Goal: Use online tool/utility: Utilize a website feature to perform a specific function

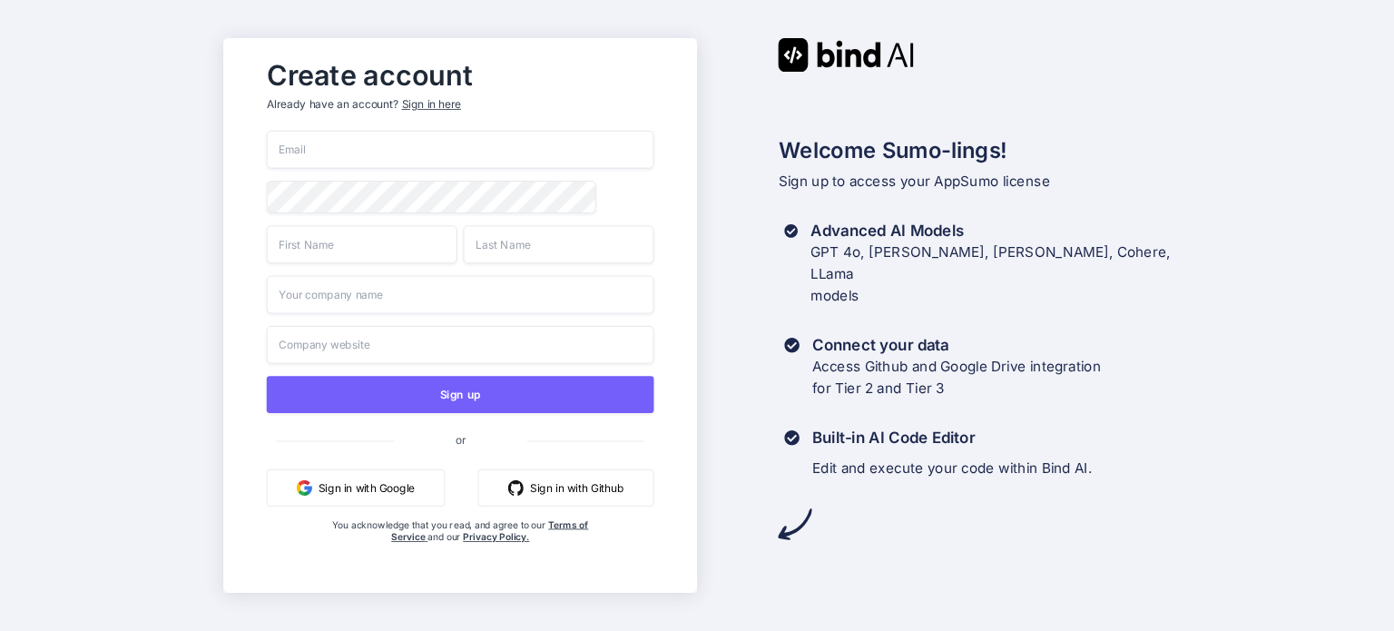
click at [373, 134] on input "email" at bounding box center [460, 150] width 388 height 38
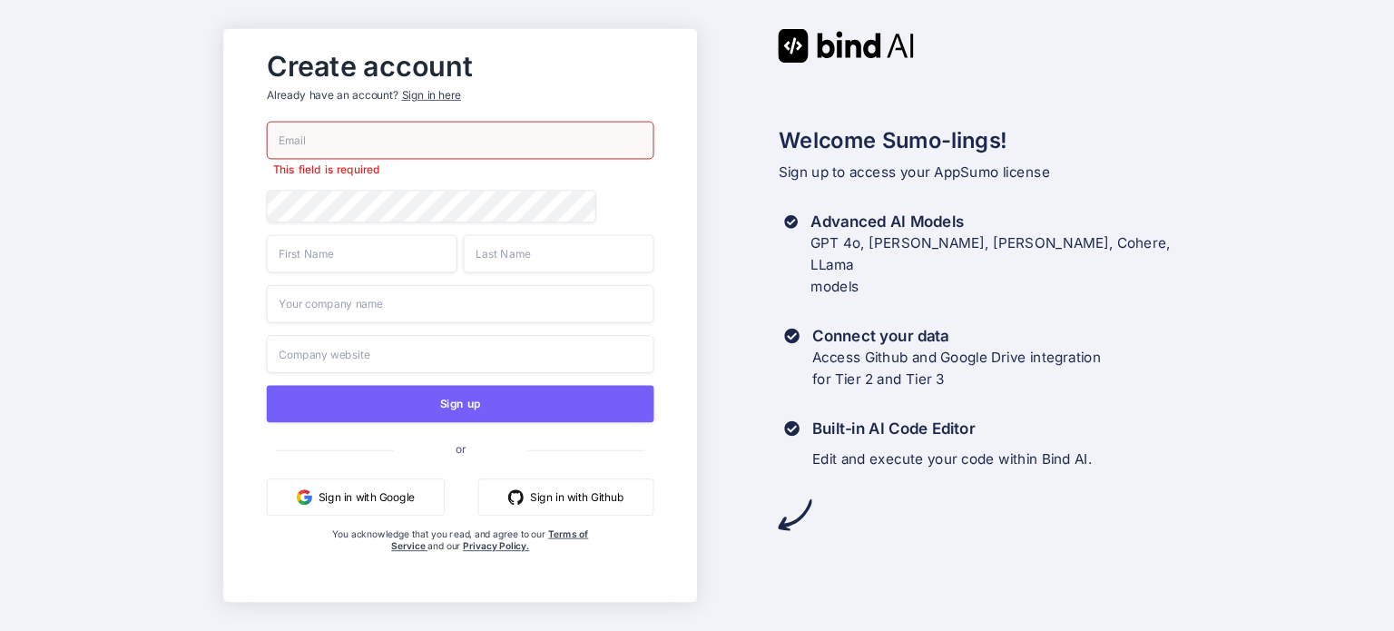
click at [330, 486] on button "Sign in with Google" at bounding box center [355, 496] width 178 height 37
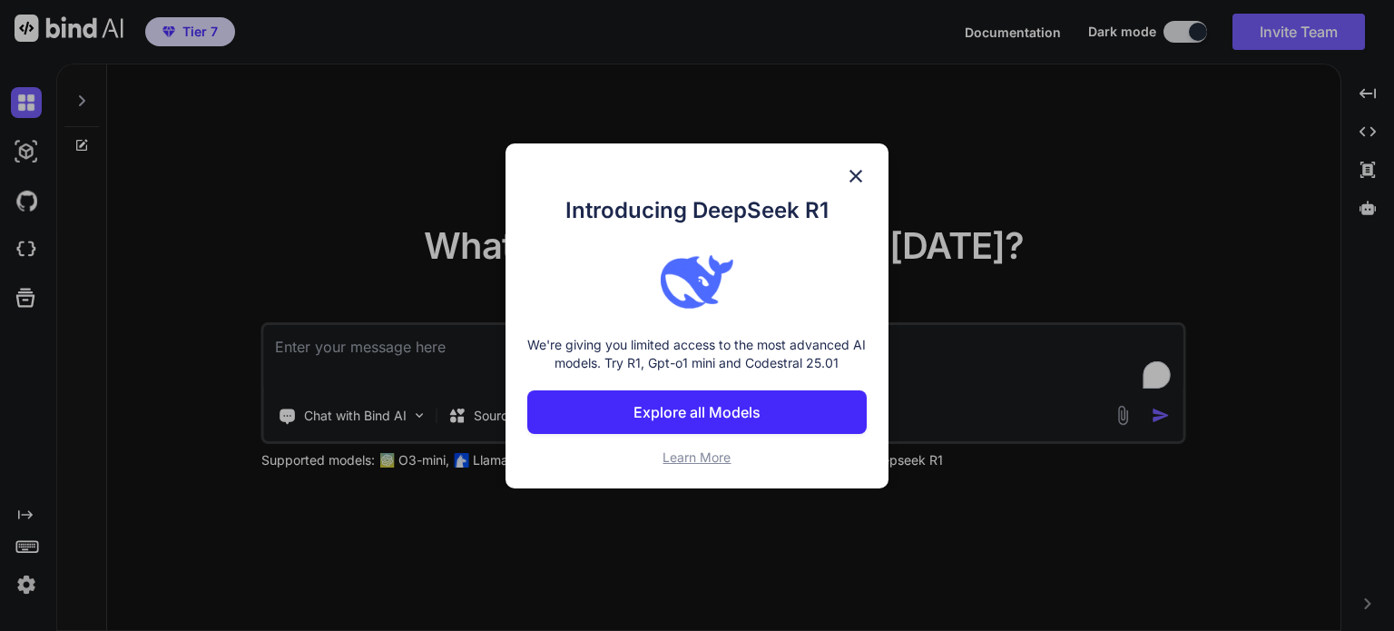
click at [859, 183] on img at bounding box center [856, 176] width 22 height 22
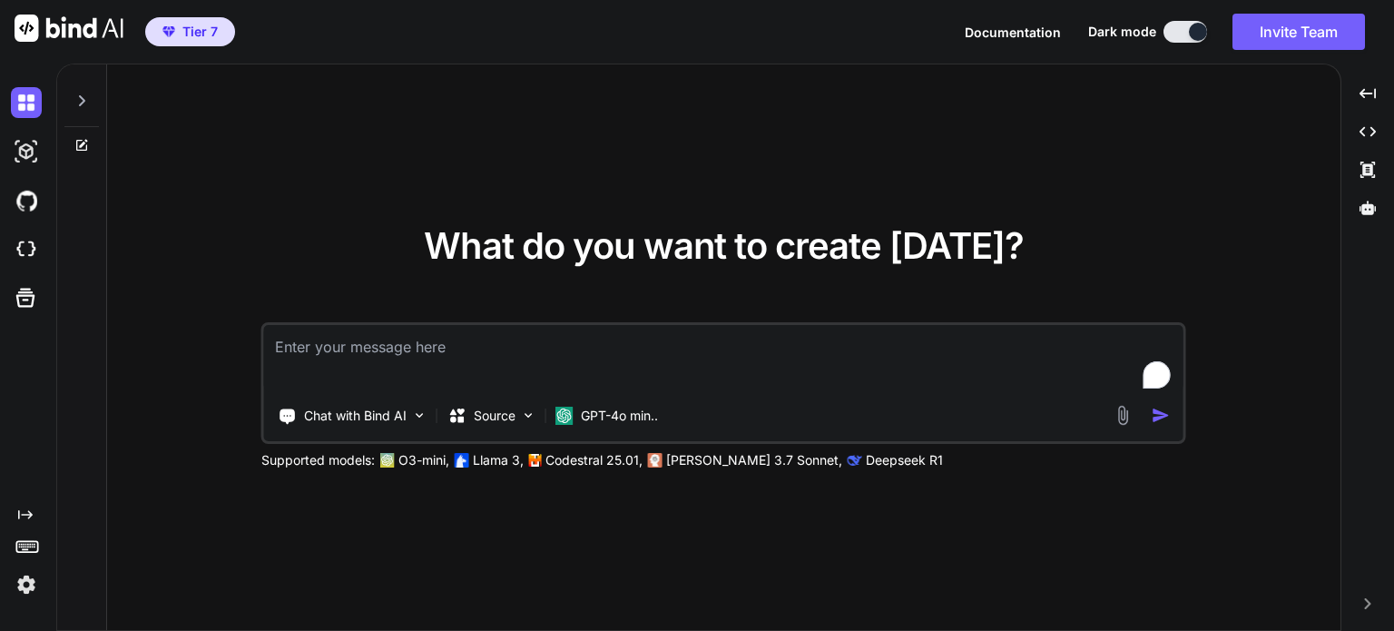
click at [76, 120] on div at bounding box center [81, 95] width 34 height 63
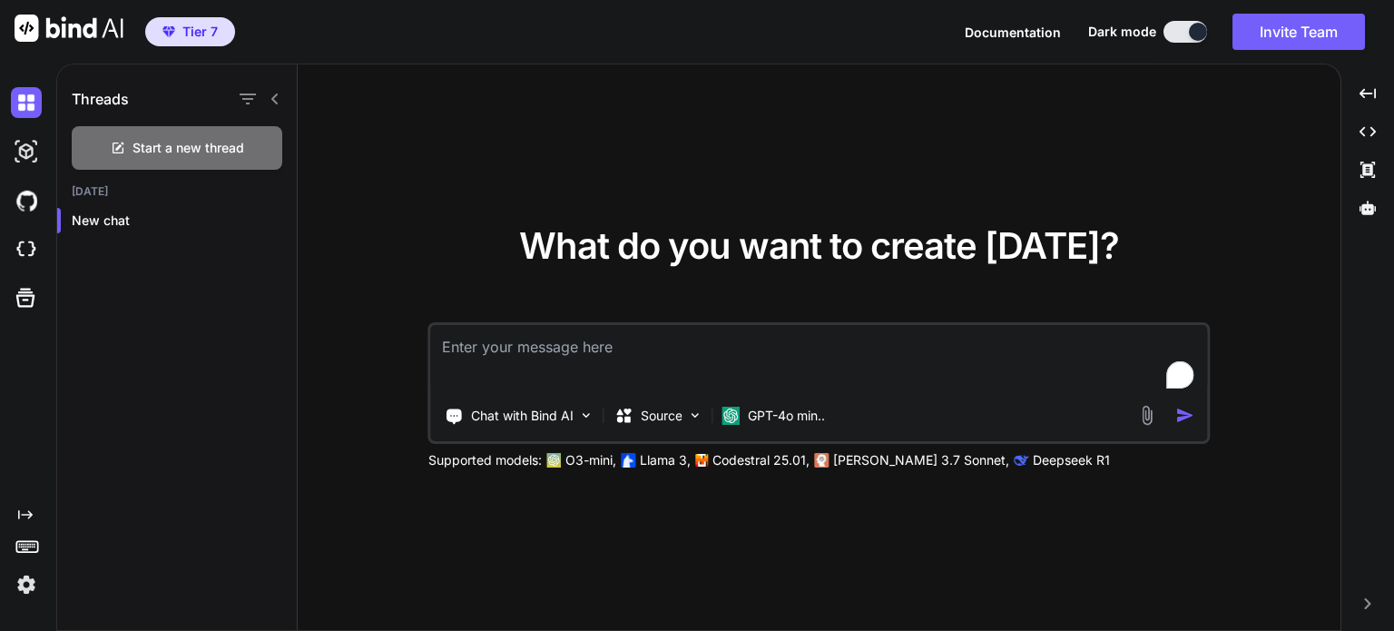
click at [771, 420] on p "GPT-4o min.." at bounding box center [786, 416] width 77 height 18
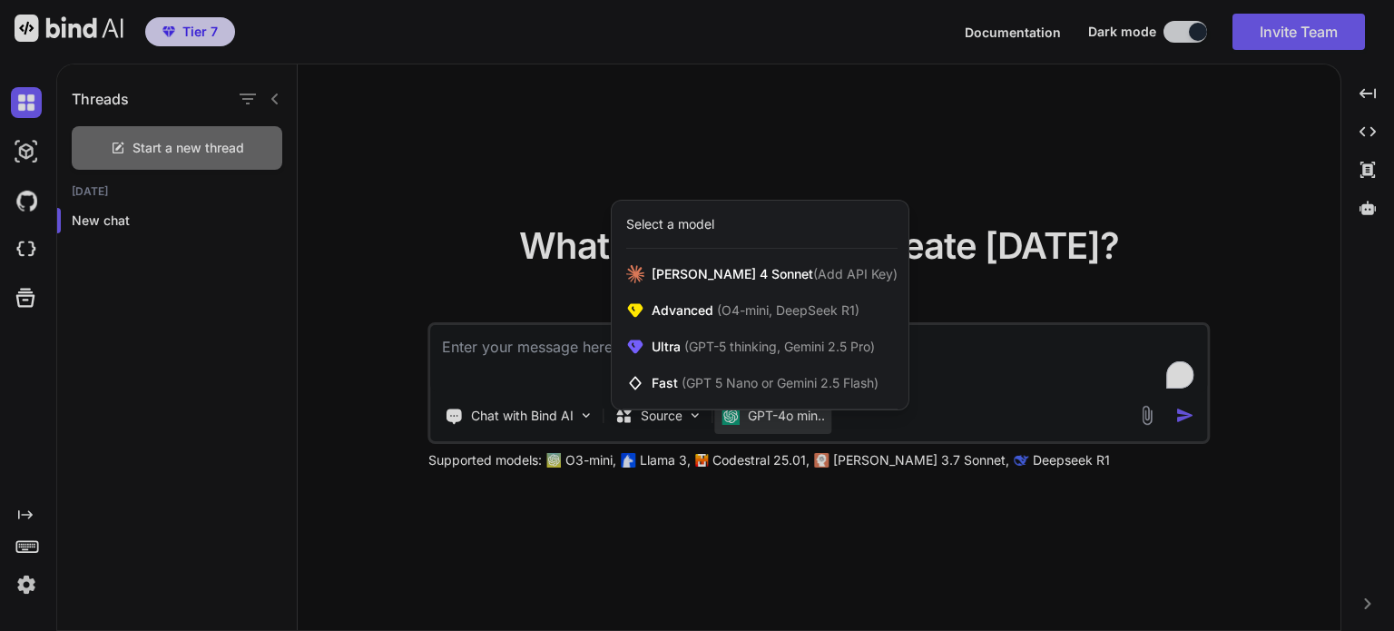
click at [773, 377] on span "(GPT 5 Nano or Gemini 2.5 Flash)" at bounding box center [780, 382] width 197 height 15
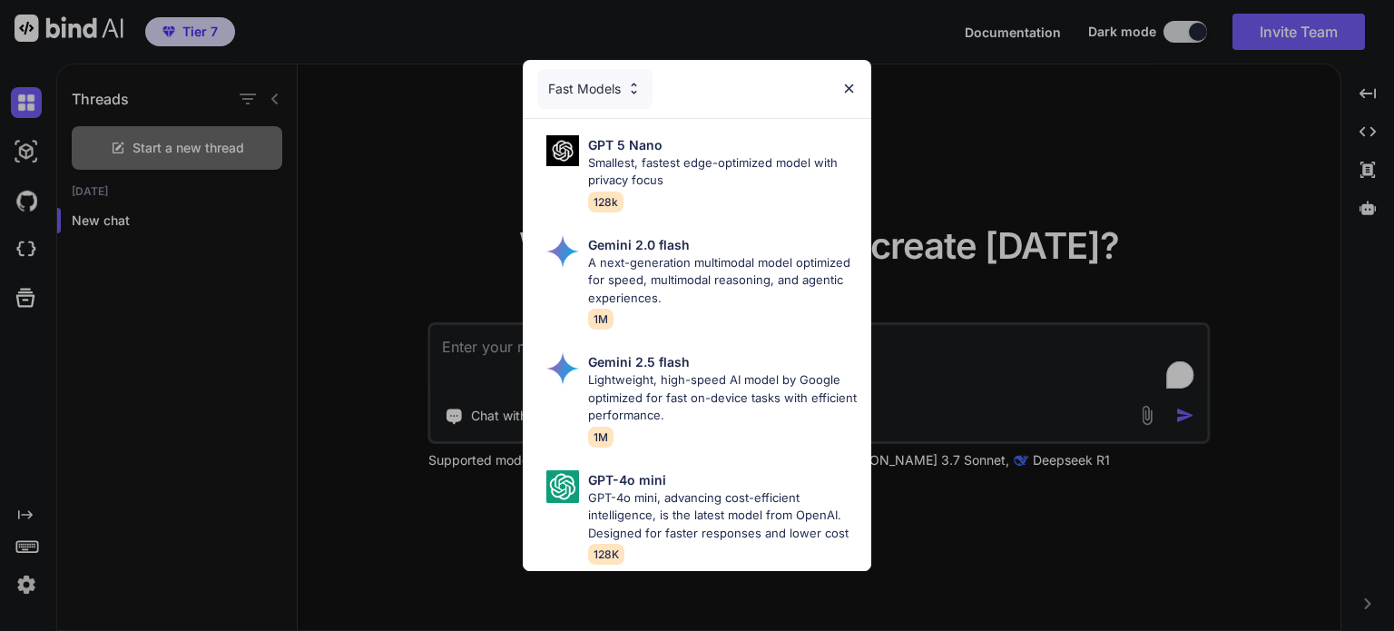
click at [773, 377] on p "Lightweight, high-speed AI model by Google optimized for fast on-device tasks w…" at bounding box center [722, 398] width 269 height 54
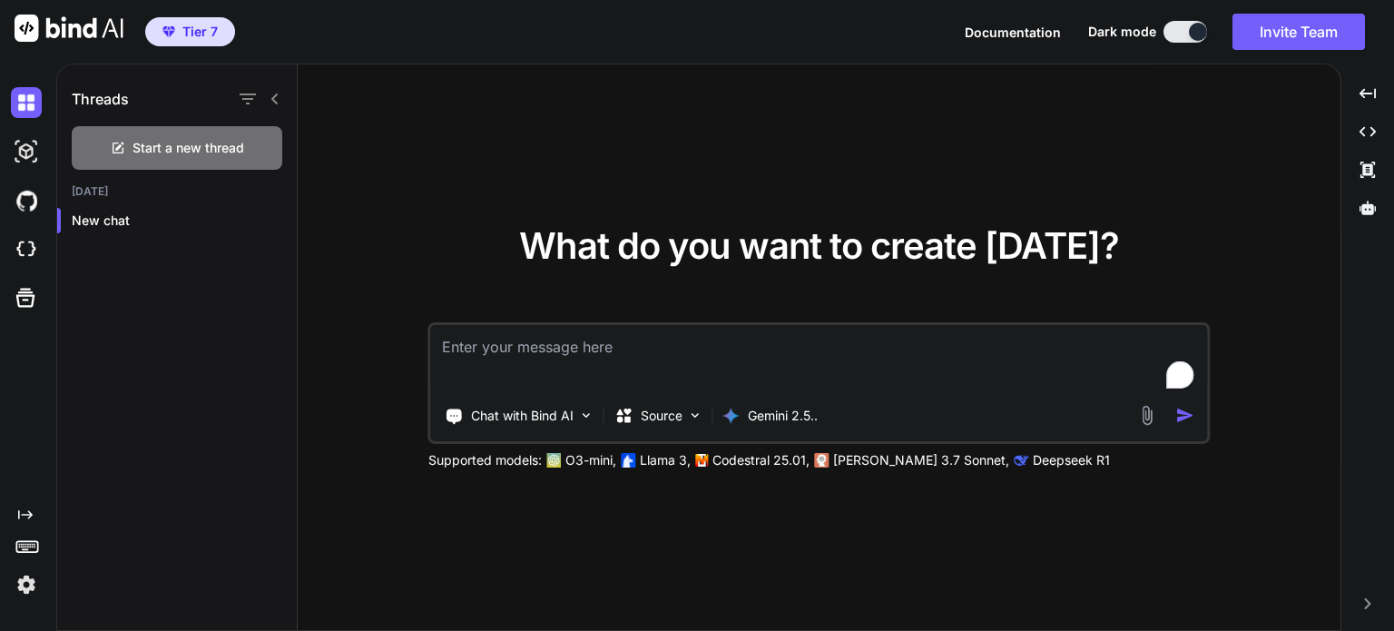
click at [788, 416] on p "Gemini 2.5.." at bounding box center [783, 416] width 70 height 18
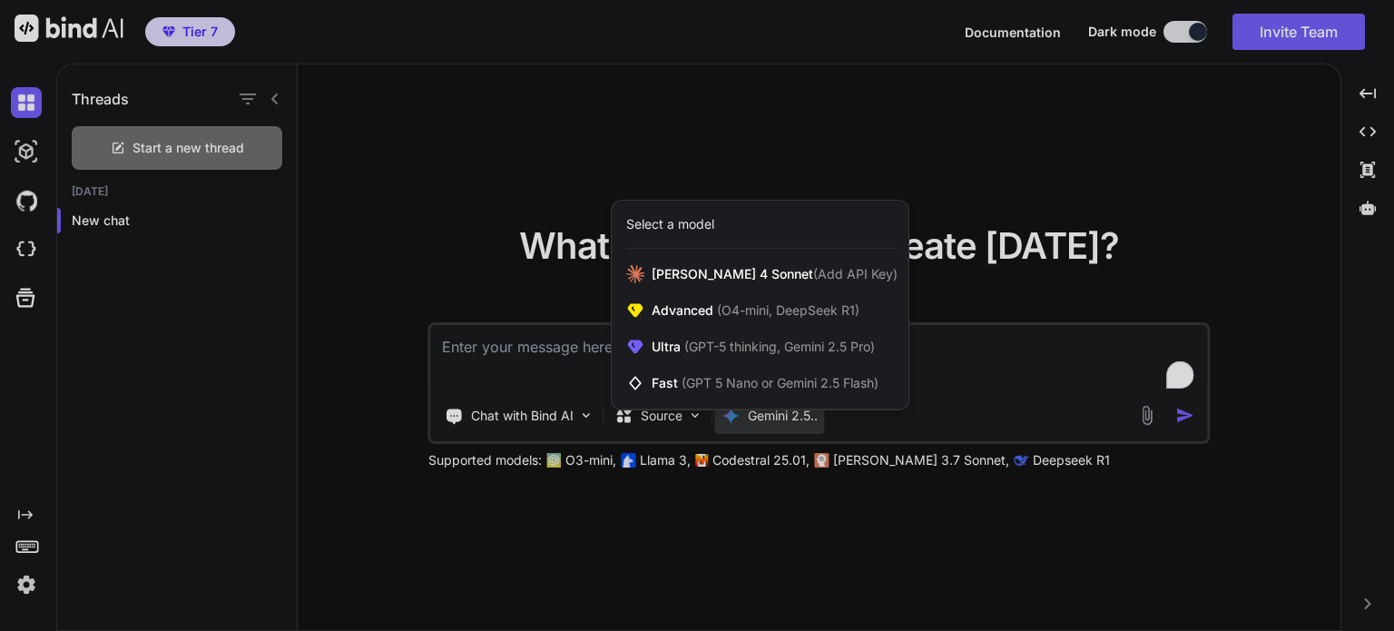
click at [522, 384] on div at bounding box center [697, 315] width 1394 height 631
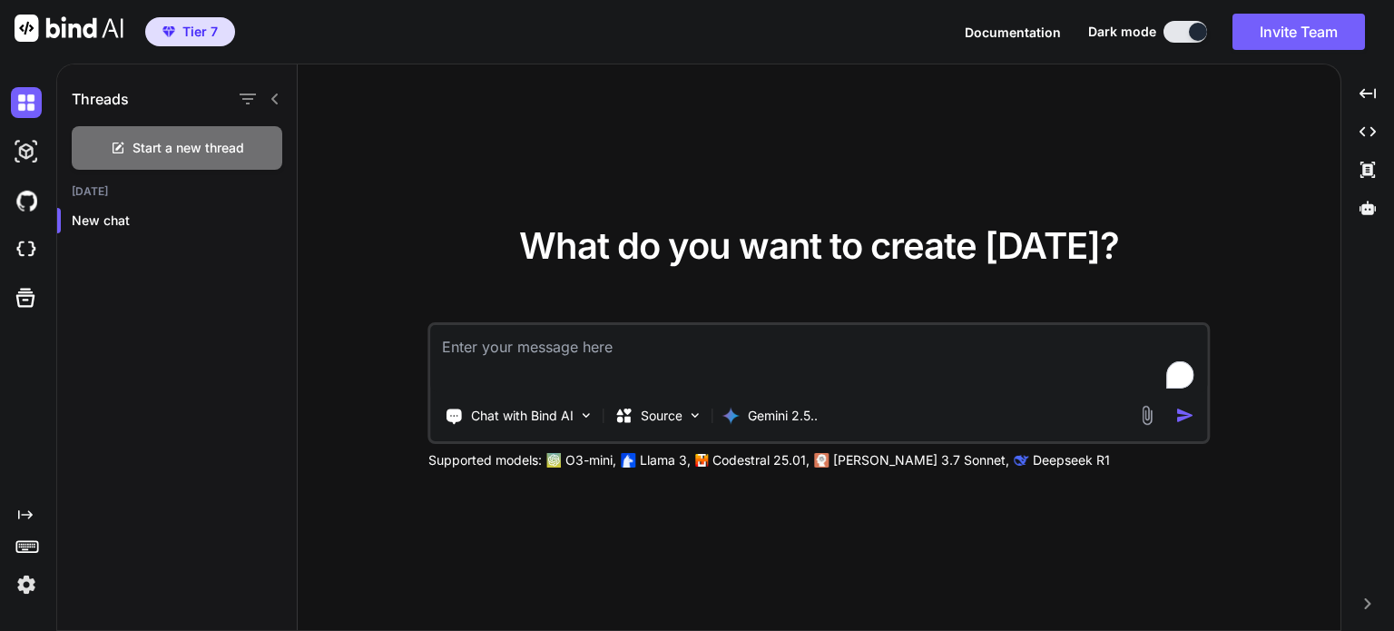
click at [530, 426] on div "Chat with Bind AI" at bounding box center [519, 416] width 163 height 36
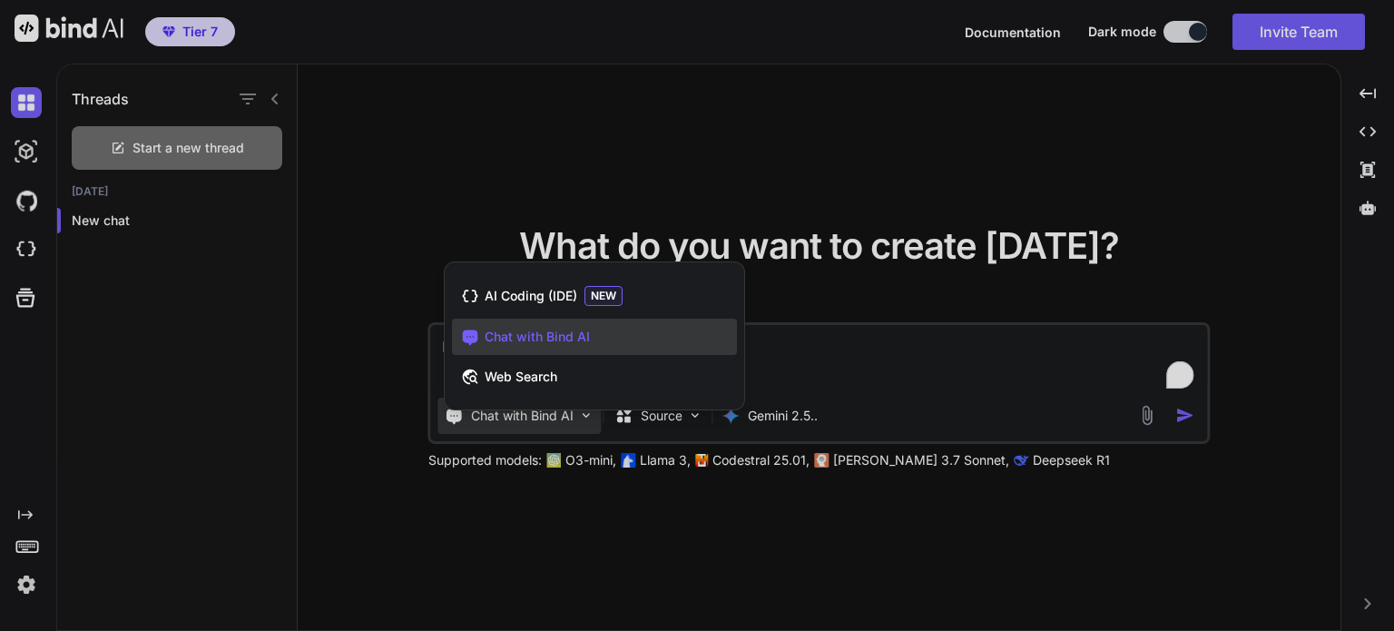
click at [581, 289] on div "AI Coding (IDE) NEW" at bounding box center [594, 296] width 285 height 38
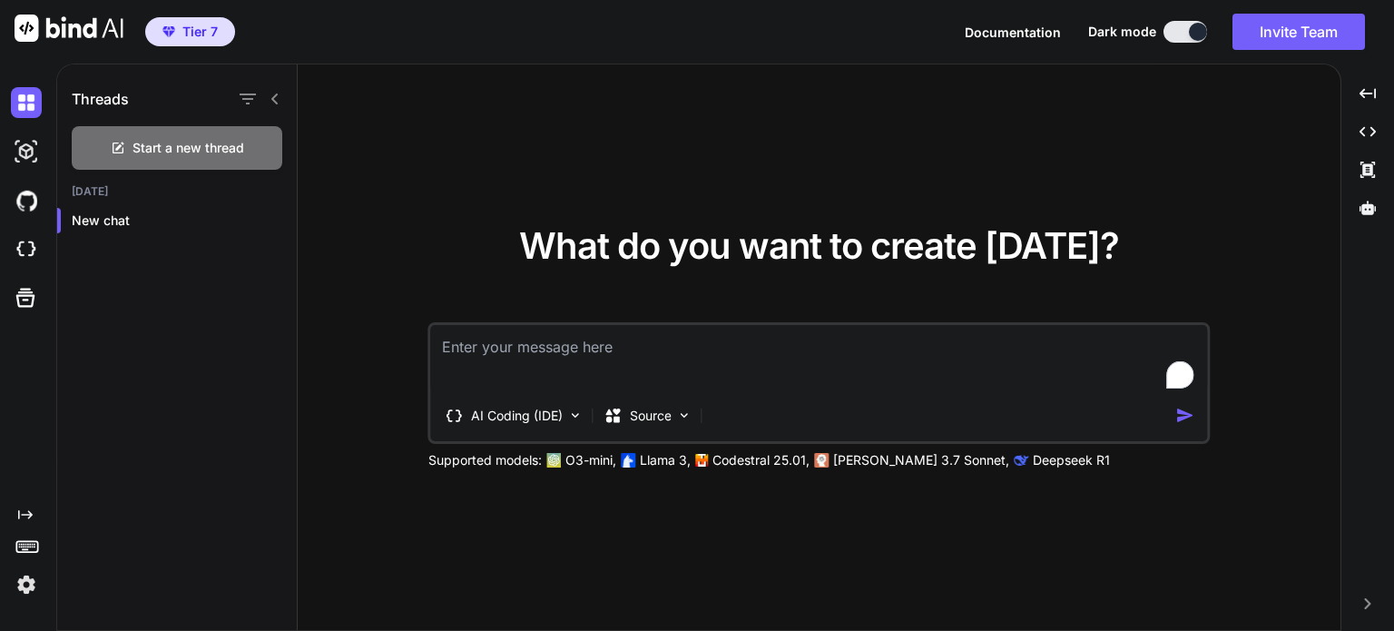
click at [13, 158] on img at bounding box center [26, 151] width 31 height 31
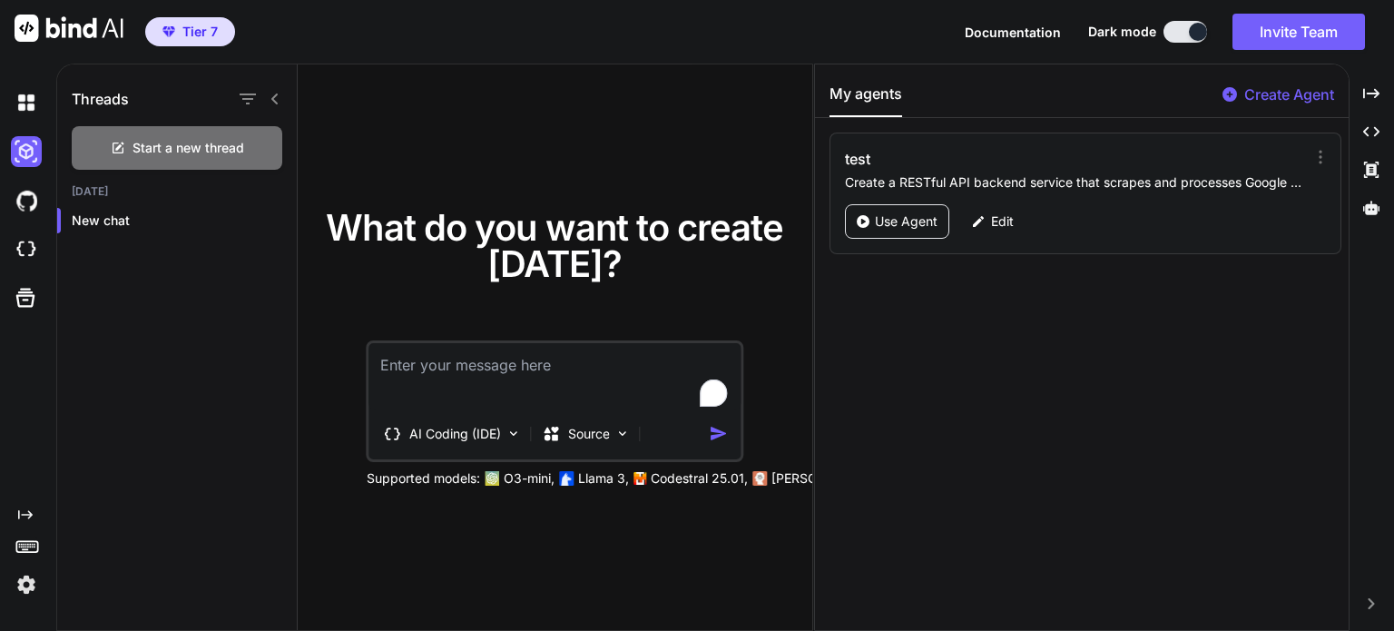
click at [1198, 175] on p "Create a RESTful API backend service that scrapes and processes Google Maps bus…" at bounding box center [1075, 182] width 460 height 18
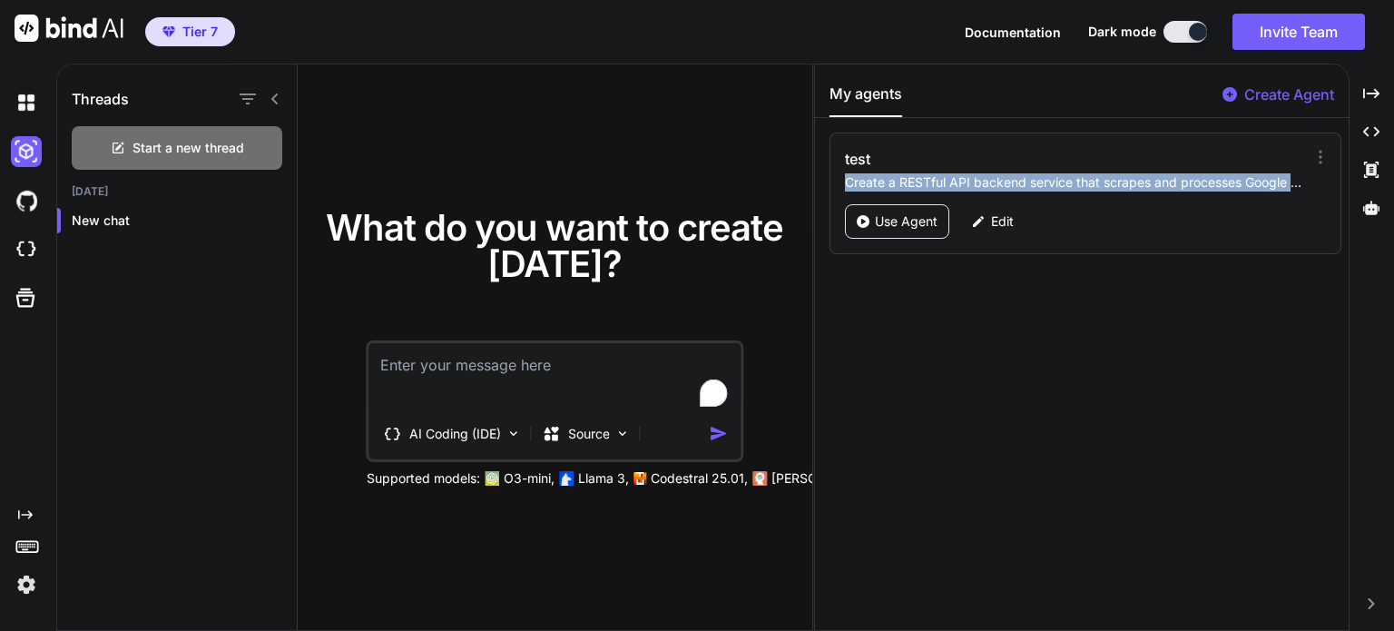
click at [1198, 175] on p "Create a RESTful API backend service that scrapes and processes Google Maps bus…" at bounding box center [1075, 182] width 460 height 18
copy div "Create a RESTful API backend service that scrapes and processes Google Maps bus…"
click at [1283, 88] on p "Create Agent" at bounding box center [1289, 94] width 90 height 22
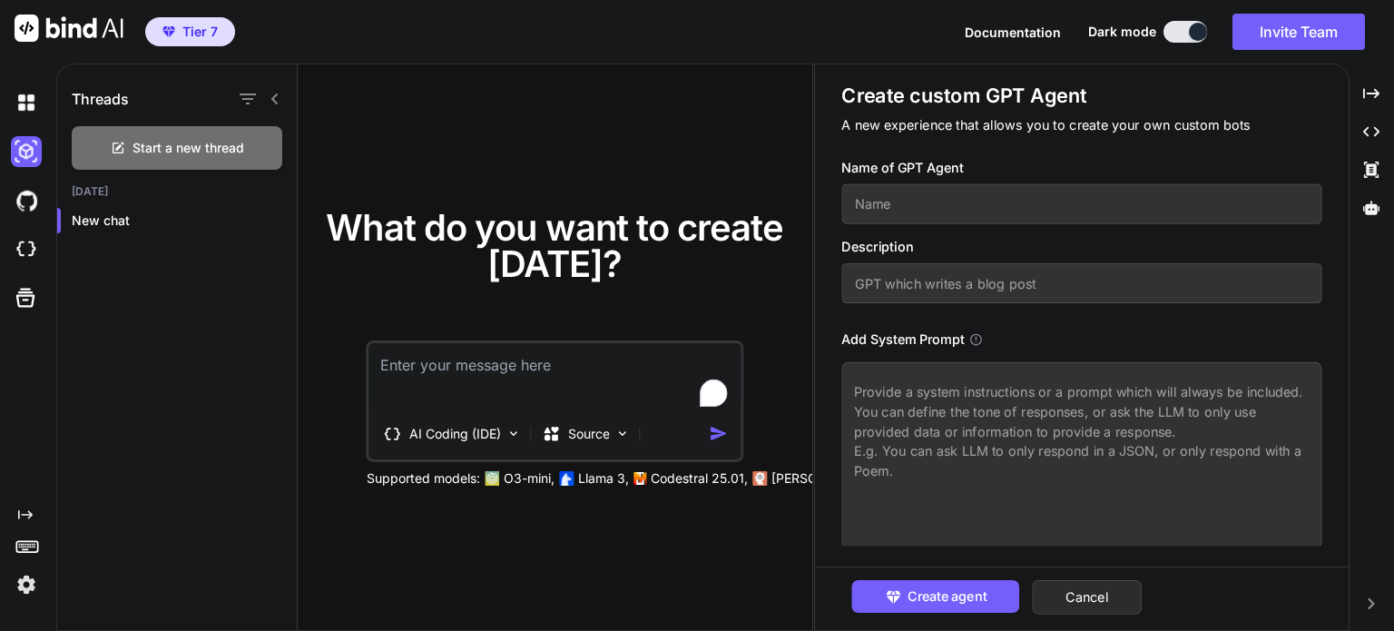
click at [1081, 601] on button "Cancel" at bounding box center [1088, 597] width 110 height 34
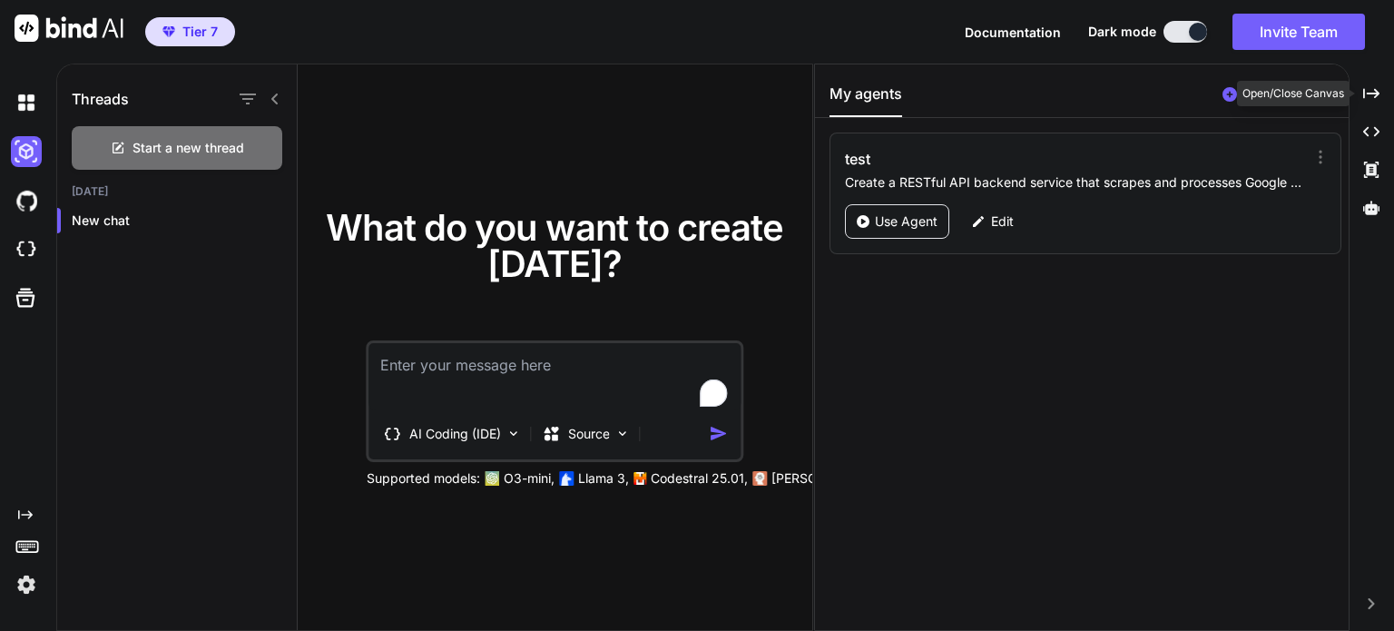
click at [1375, 107] on div "Created with Pixso." at bounding box center [1372, 93] width 30 height 31
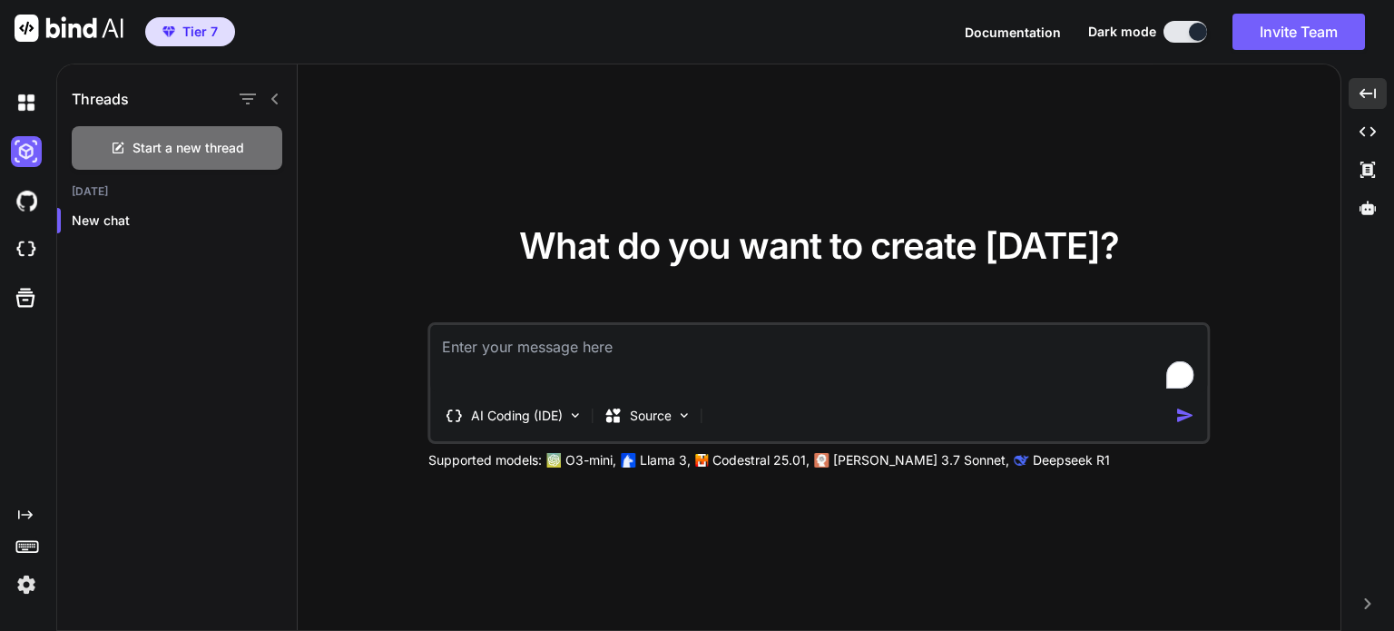
click at [32, 204] on img at bounding box center [26, 200] width 31 height 31
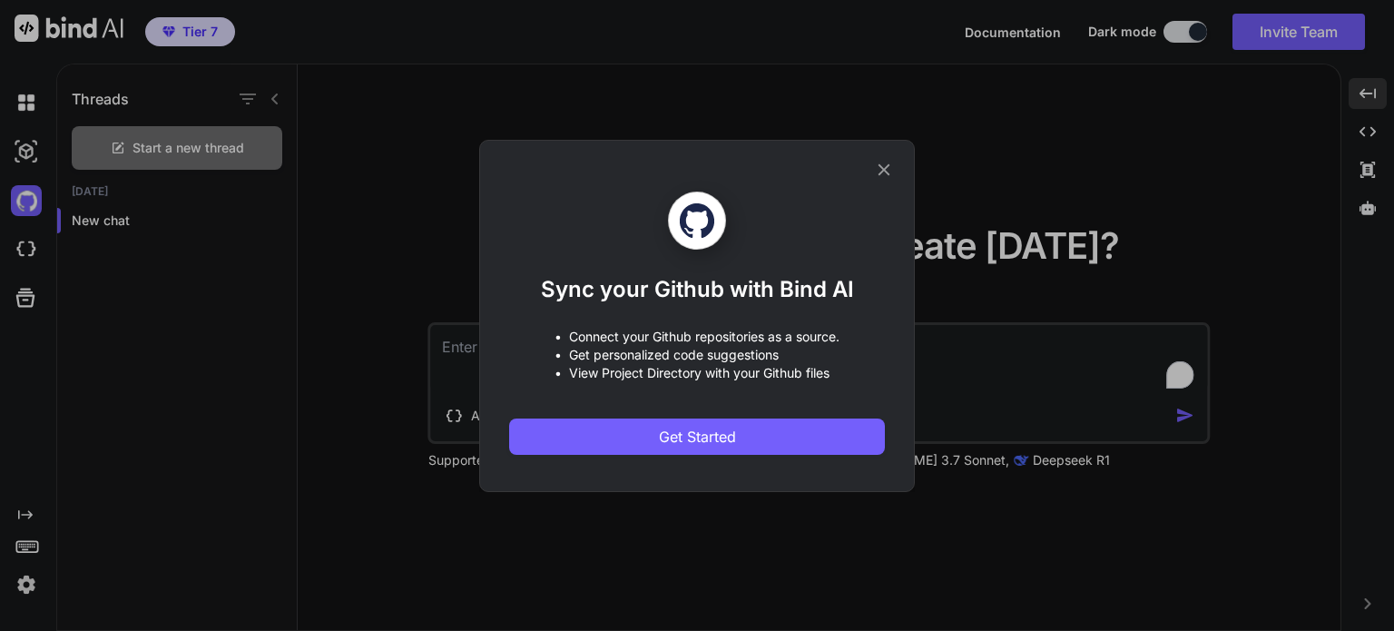
click at [44, 247] on div "Sync your Github with Bind AI • Connect your Github repositories as a source. •…" at bounding box center [697, 315] width 1394 height 631
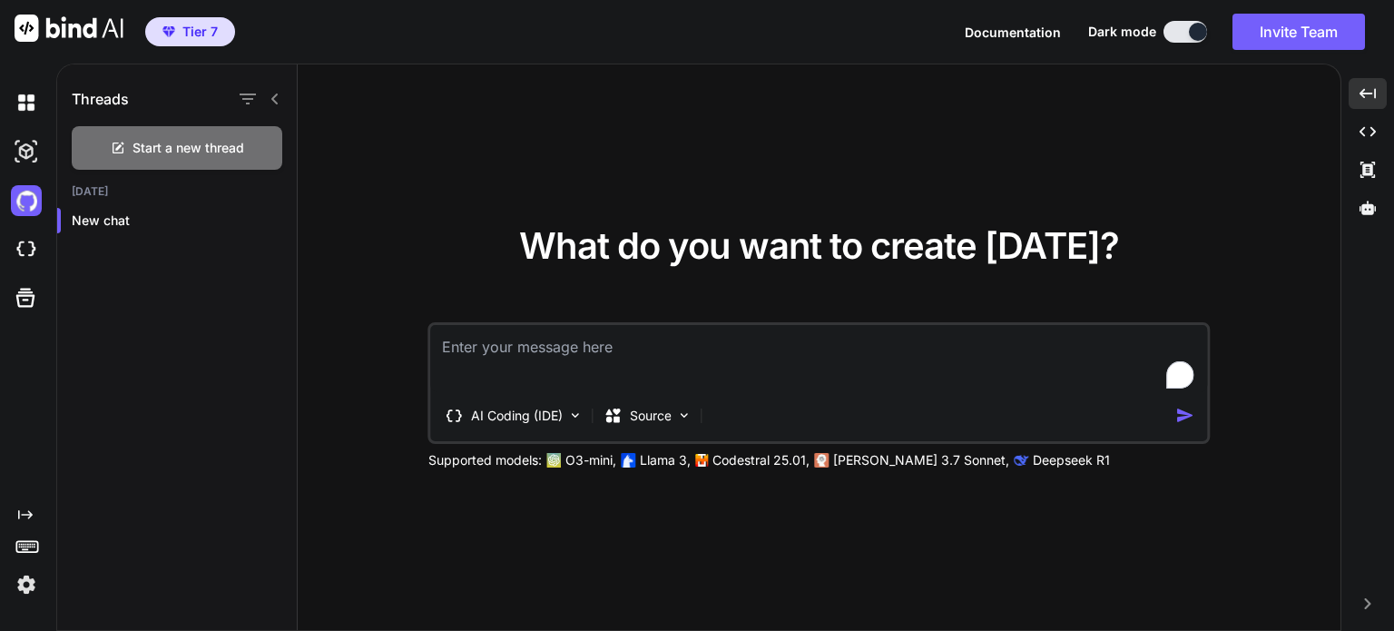
click at [26, 245] on img at bounding box center [26, 249] width 31 height 31
click at [34, 289] on icon at bounding box center [25, 297] width 25 height 25
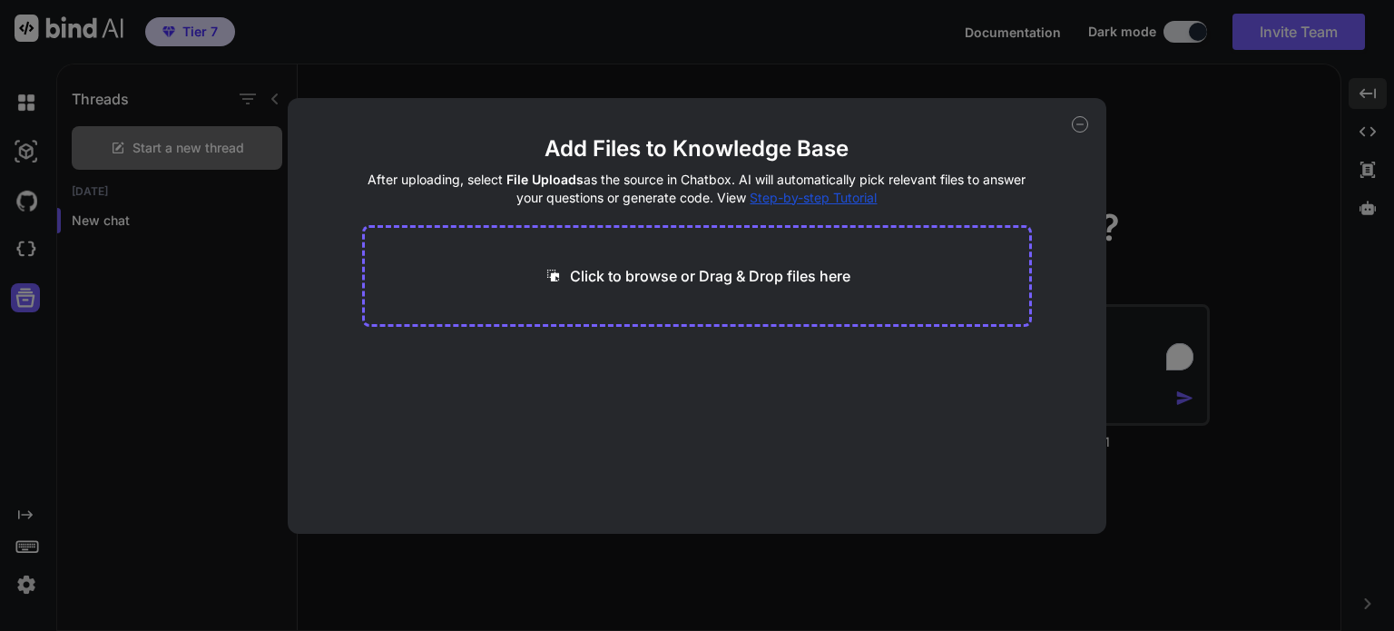
click at [98, 332] on div "Add Files to Knowledge Base After uploading, select File Uploads as the source …" at bounding box center [697, 315] width 1394 height 631
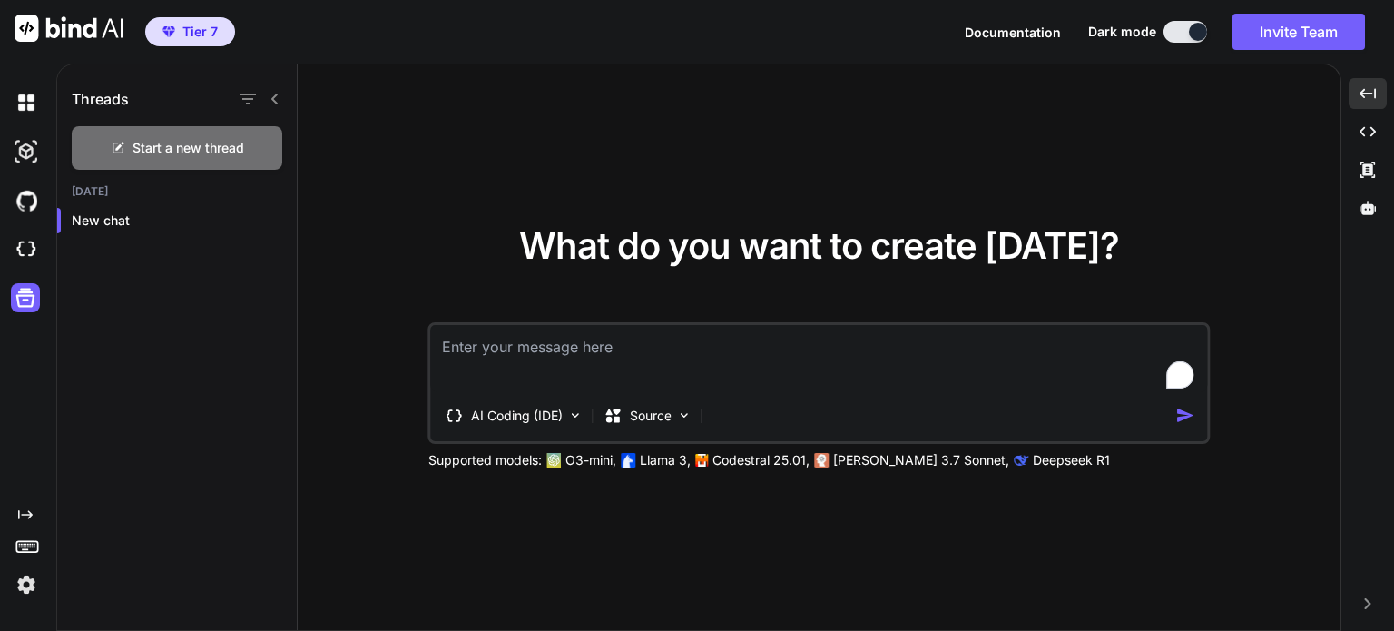
click at [26, 559] on div "Created with Pixso." at bounding box center [24, 553] width 49 height 93
click at [29, 555] on icon at bounding box center [27, 545] width 25 height 25
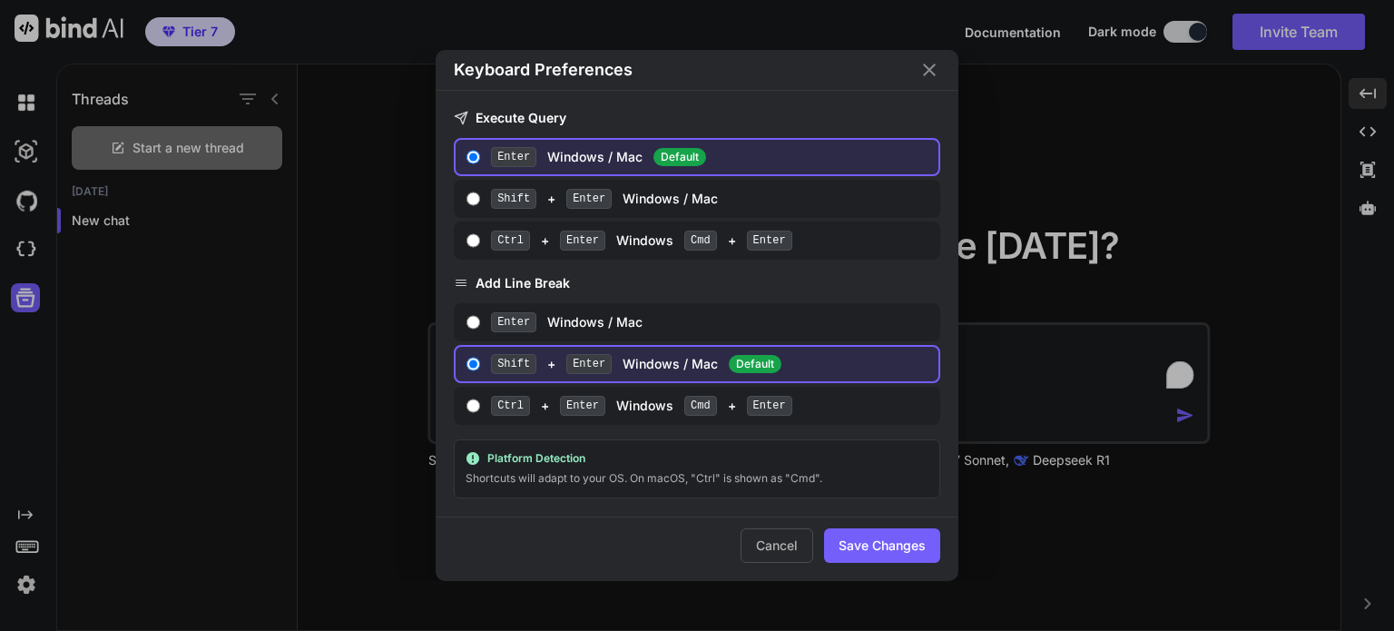
click at [103, 478] on div "Keyboard Preferences Execute Query Enter Windows / Mac Default Shift + Enter Wi…" at bounding box center [697, 315] width 1394 height 631
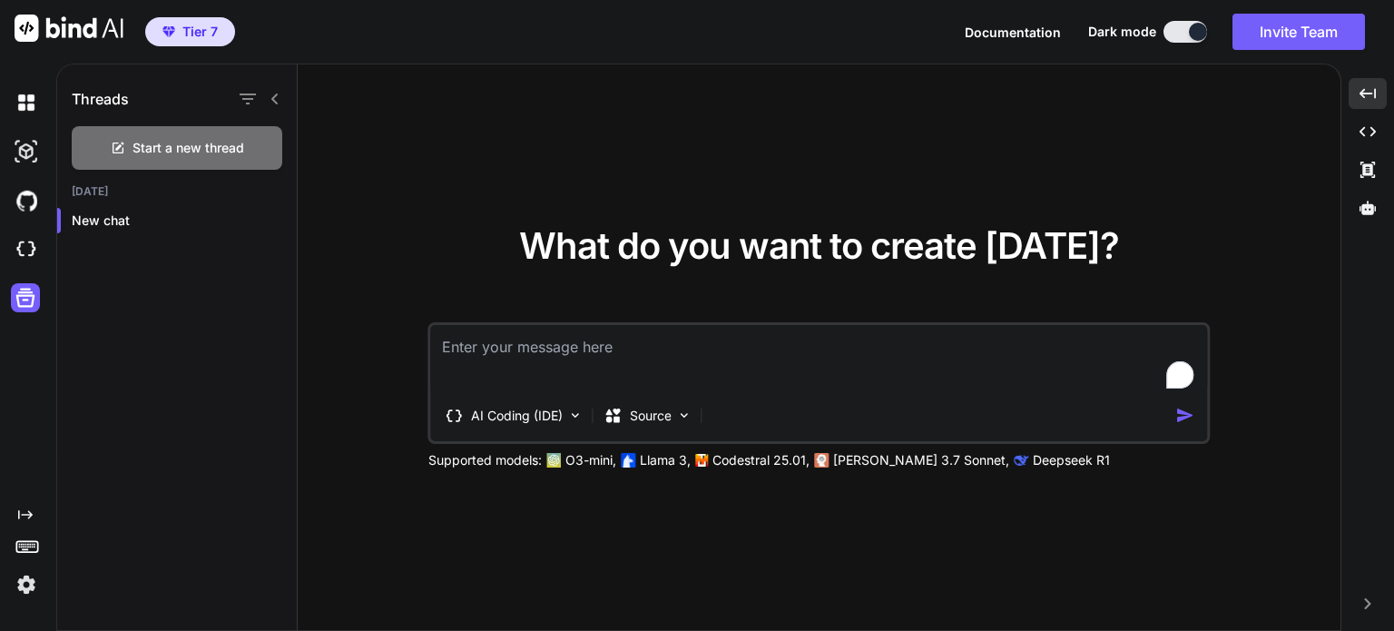
click at [34, 578] on img at bounding box center [26, 584] width 31 height 31
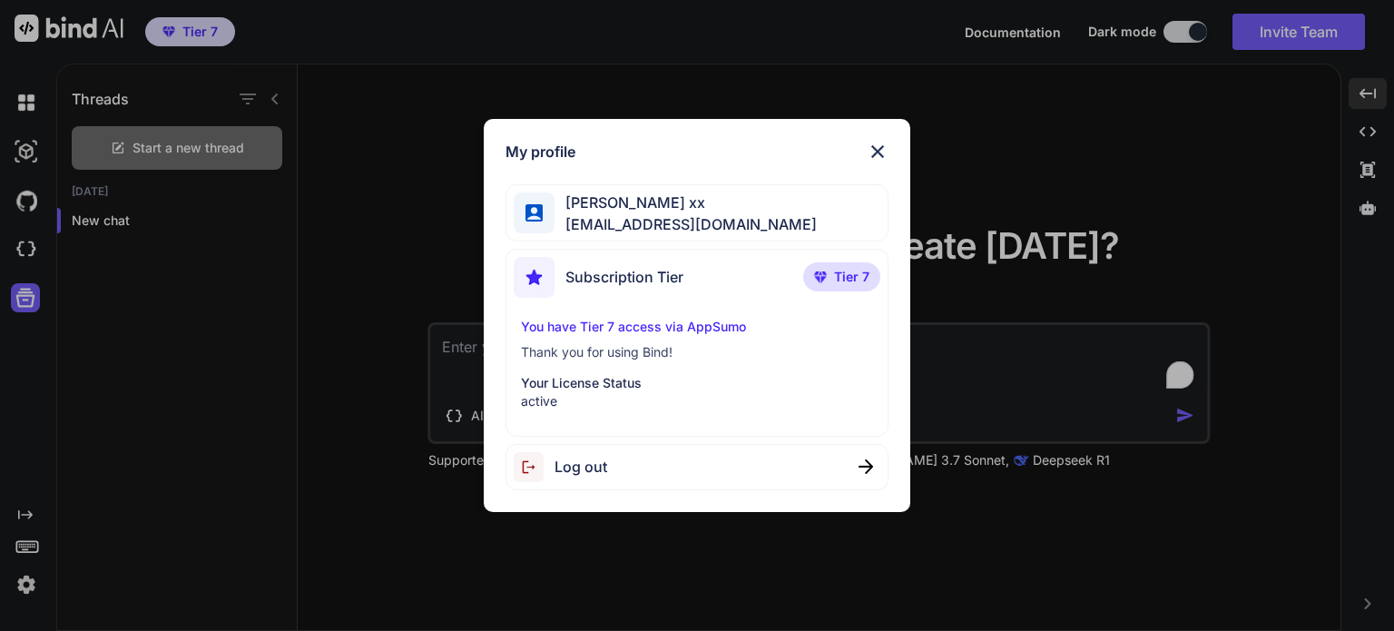
click at [651, 349] on p "Thank you for using Bind!" at bounding box center [696, 352] width 351 height 18
click at [654, 319] on p "You have Tier 7 access via AppSumo" at bounding box center [696, 327] width 351 height 18
click at [875, 150] on img at bounding box center [878, 152] width 22 height 22
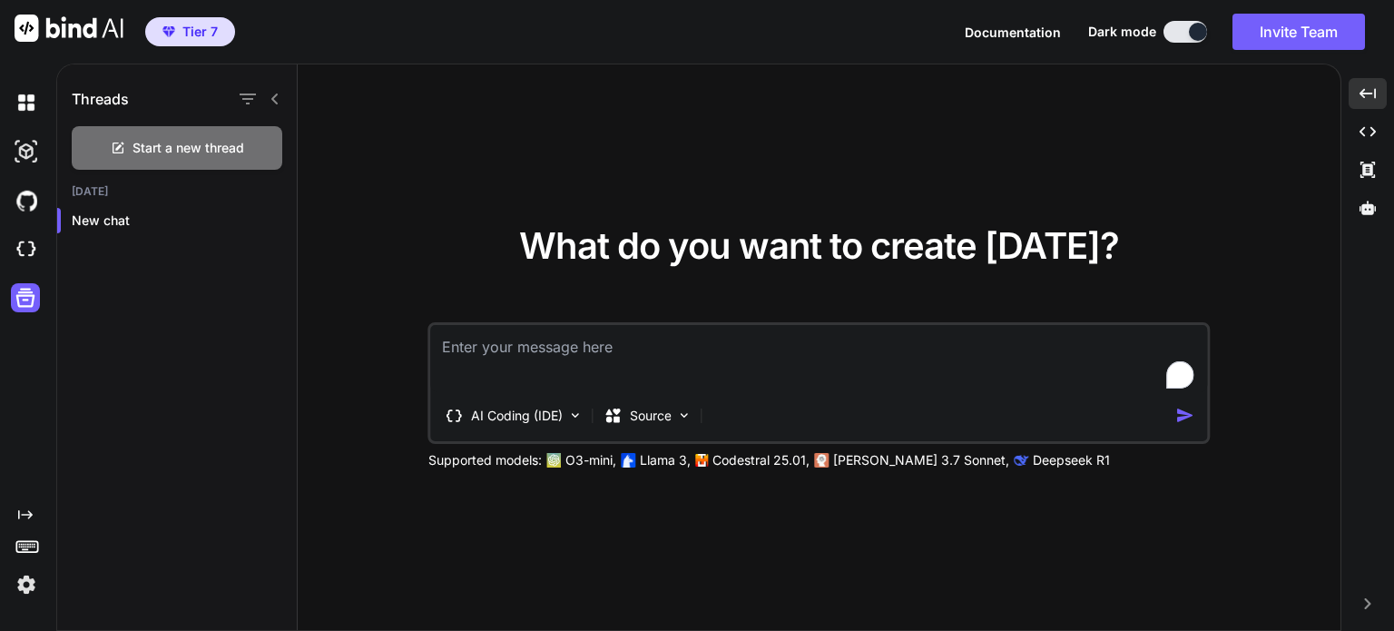
click at [13, 93] on img at bounding box center [26, 102] width 31 height 31
click at [27, 95] on img at bounding box center [26, 102] width 31 height 31
click at [64, 29] on img at bounding box center [69, 28] width 109 height 27
click at [1364, 142] on div "Created with Pixso." at bounding box center [1368, 131] width 38 height 31
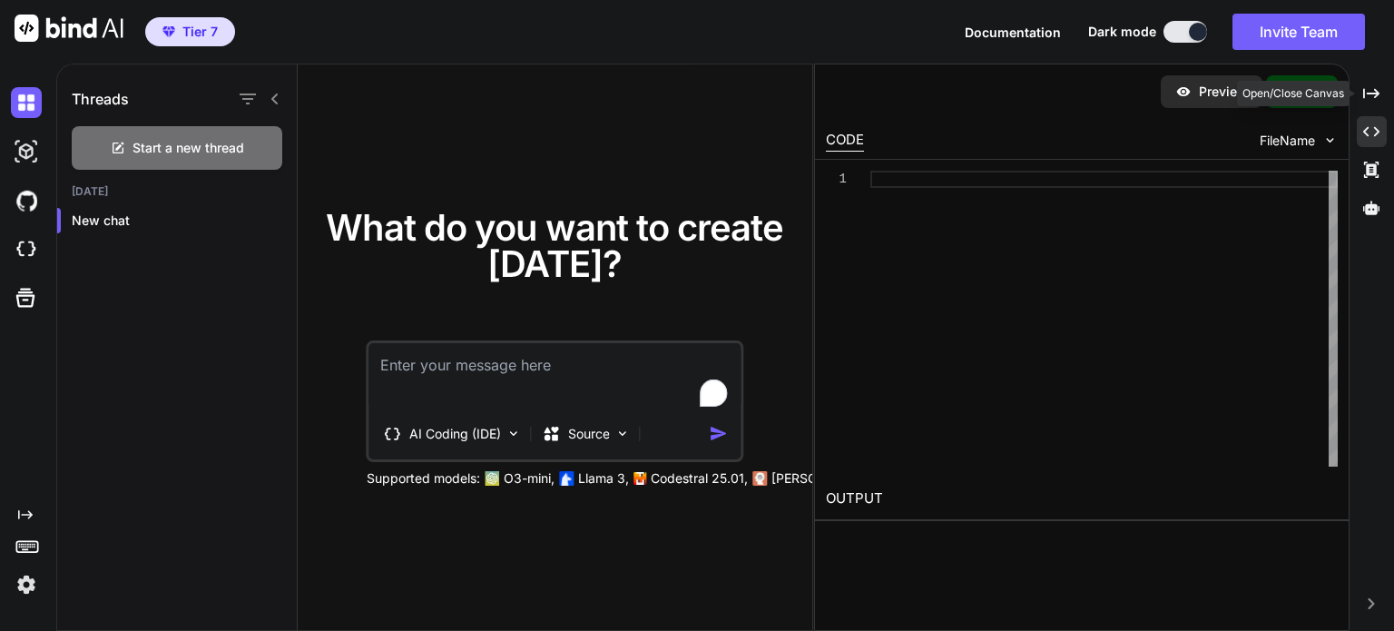
click at [1361, 88] on div "Created with Pixso." at bounding box center [1372, 93] width 30 height 31
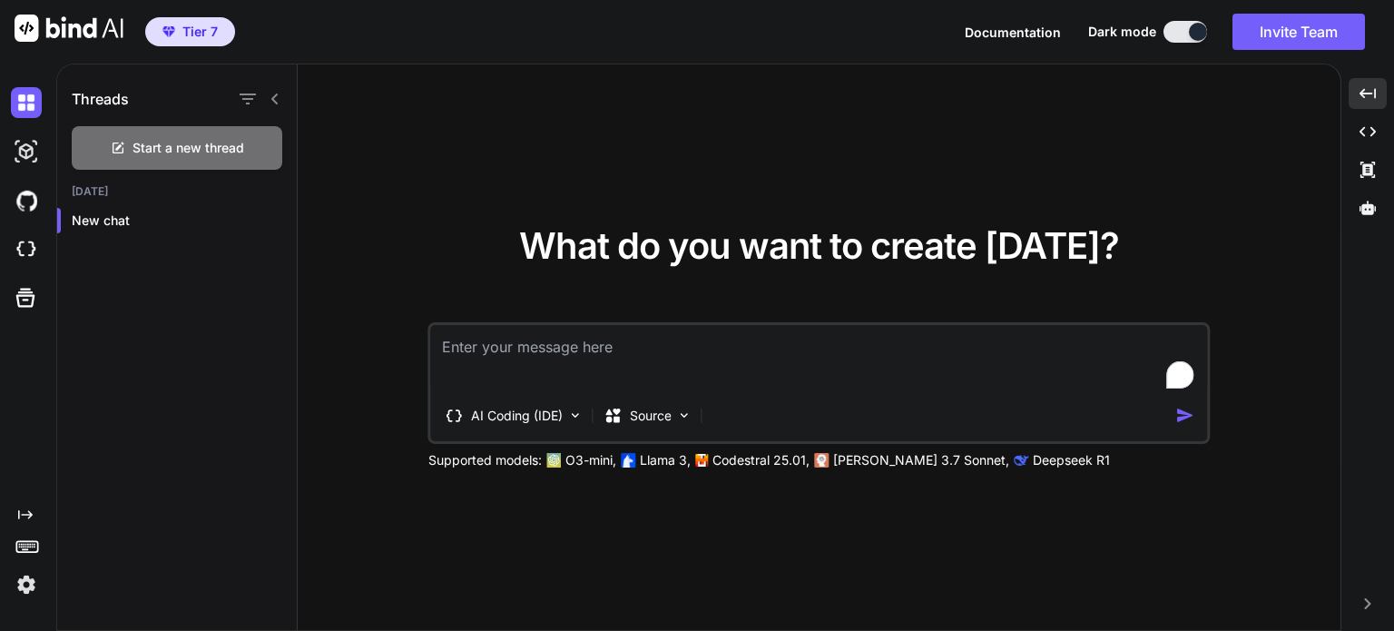
click at [103, 26] on img at bounding box center [69, 28] width 109 height 27
click at [29, 302] on icon at bounding box center [25, 297] width 25 height 25
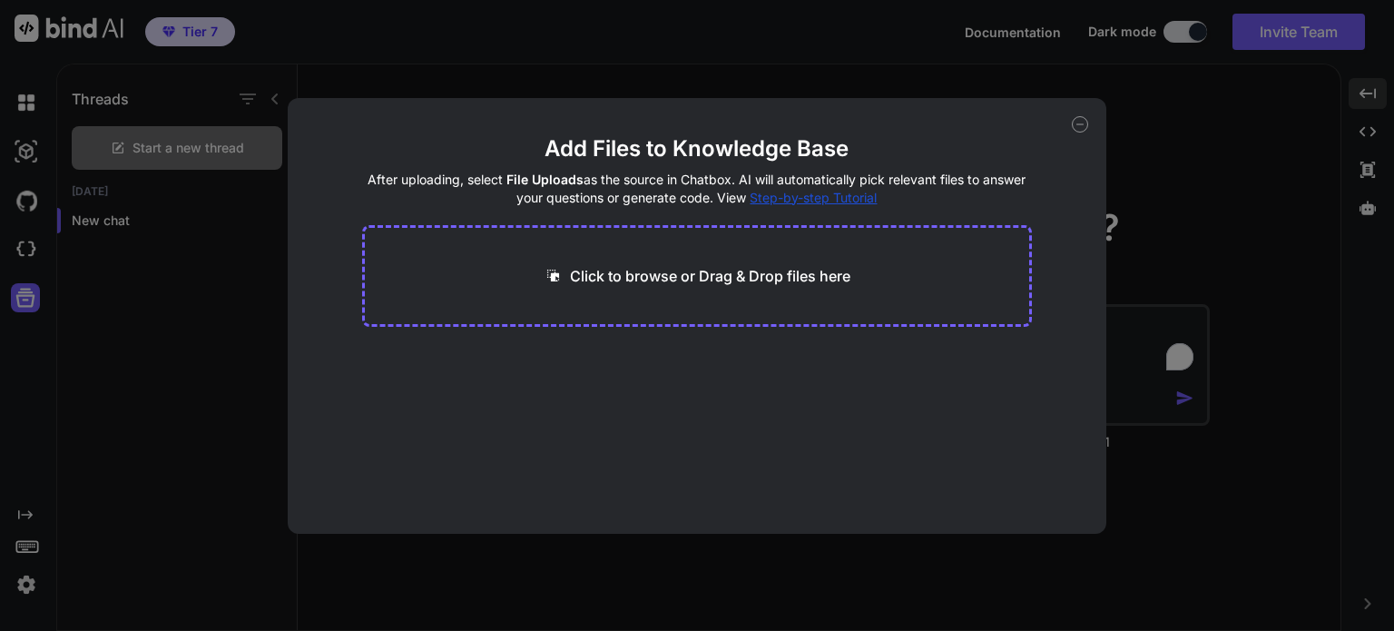
click at [26, 545] on div "Add Files to Knowledge Base After uploading, select File Uploads as the source …" at bounding box center [697, 315] width 1394 height 631
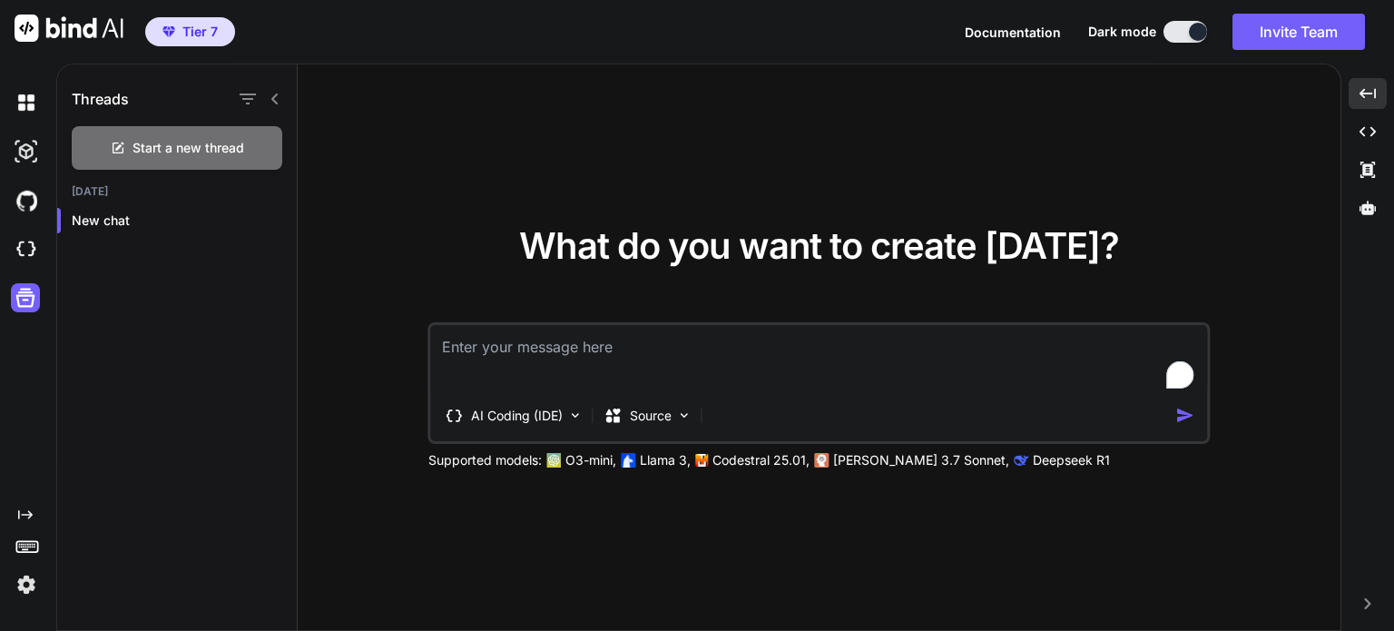
click at [26, 500] on div "Created with Pixso." at bounding box center [24, 339] width 49 height 522
click at [25, 523] on div "Created with Pixso." at bounding box center [24, 553] width 49 height 93
click at [23, 521] on icon "Created with Pixso." at bounding box center [25, 514] width 15 height 15
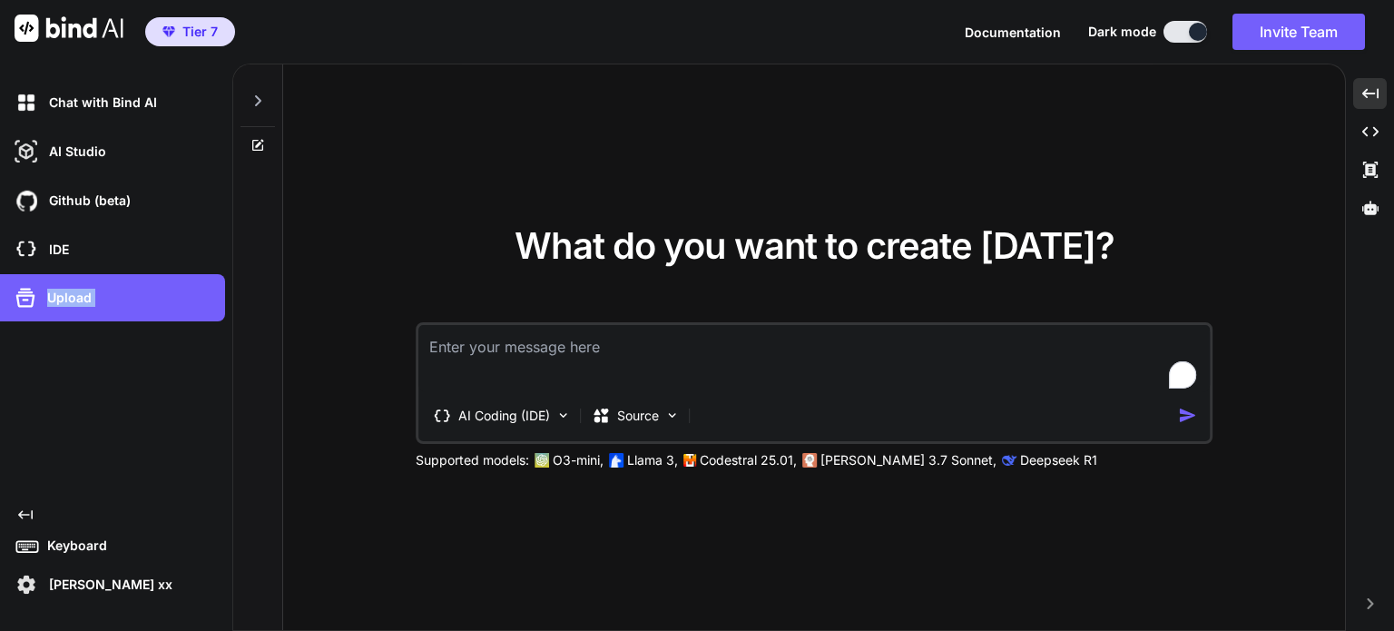
drag, startPoint x: 23, startPoint y: 521, endPoint x: 35, endPoint y: 382, distance: 139.4
click at [35, 382] on div "Chat with Bind AI AI Studio My threads Github (beta) IDE Upload Created with Pi…" at bounding box center [112, 339] width 225 height 522
click at [54, 149] on p "AI Studio" at bounding box center [74, 151] width 64 height 18
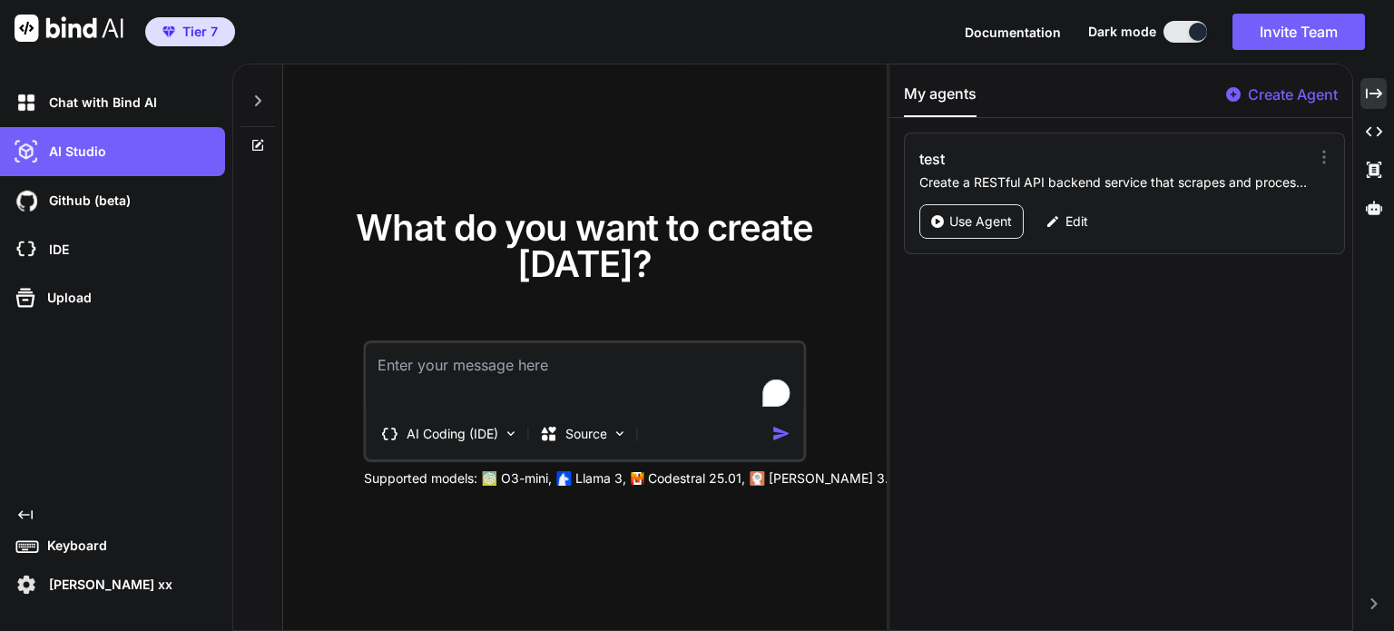
click at [1195, 35] on div at bounding box center [1198, 32] width 18 height 18
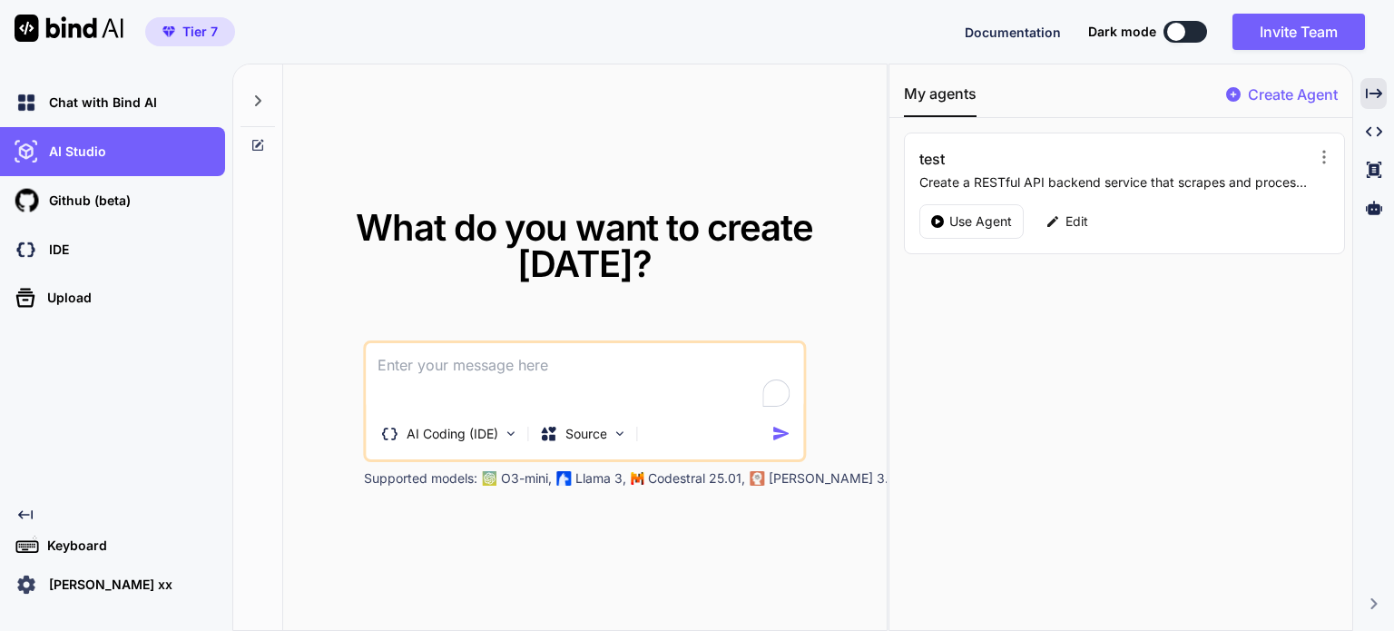
click at [1027, 32] on span "Documentation" at bounding box center [1013, 32] width 96 height 15
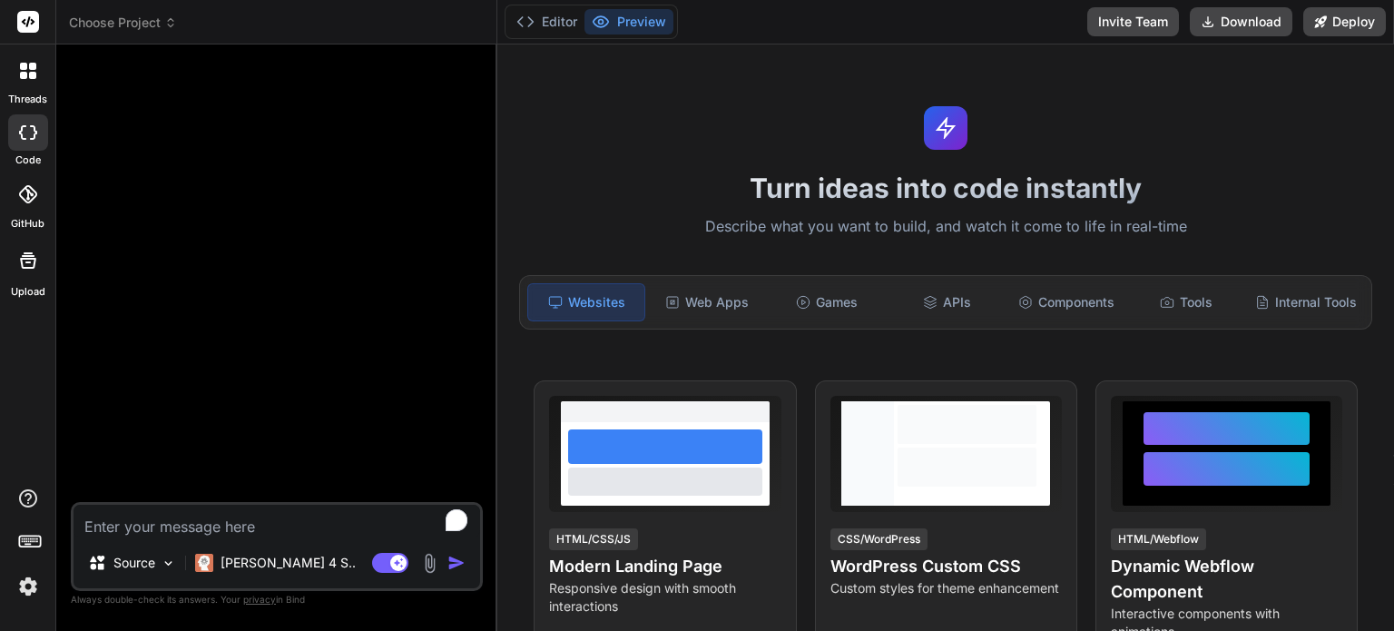
click at [726, 298] on div "Web Apps" at bounding box center [707, 302] width 116 height 38
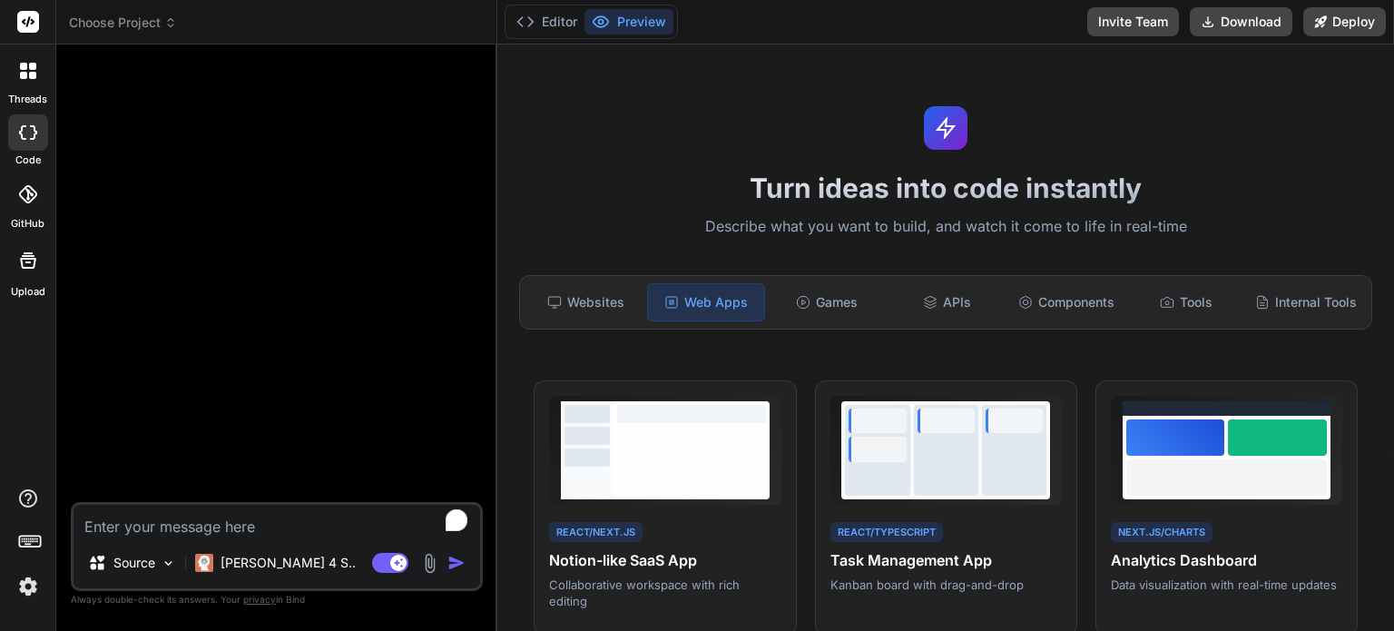
click at [1153, 315] on div "Tools" at bounding box center [1186, 302] width 116 height 38
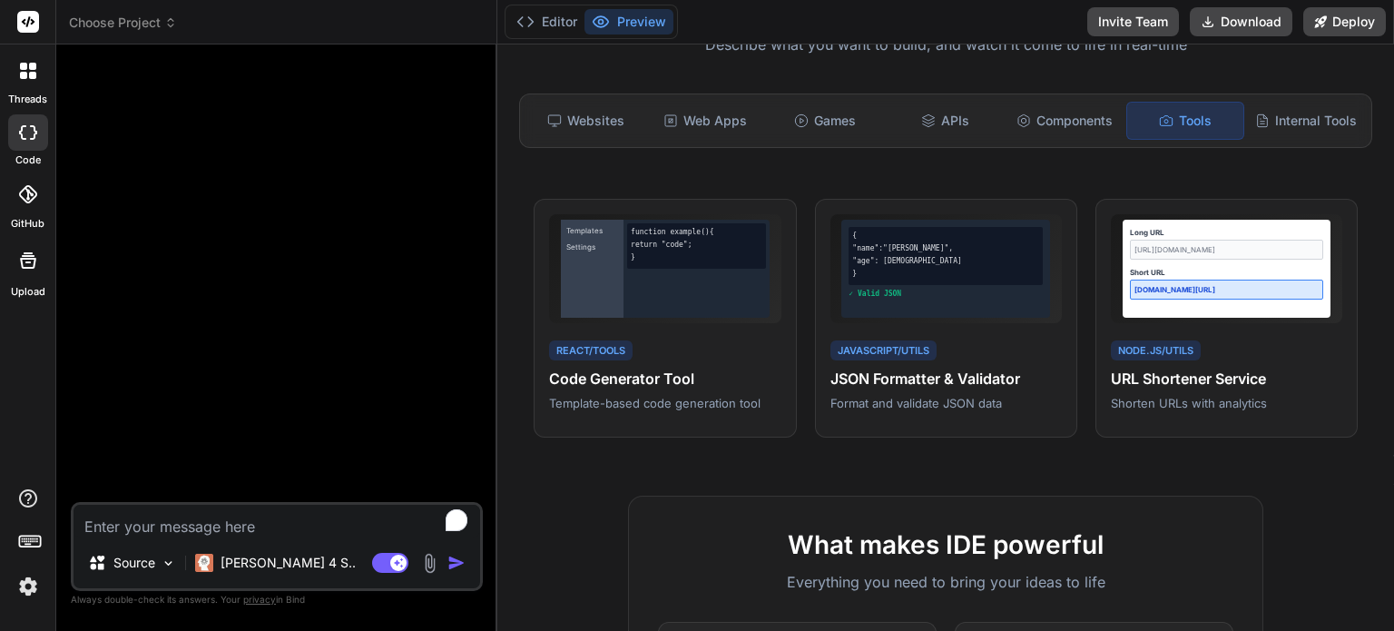
scroll to position [178, 0]
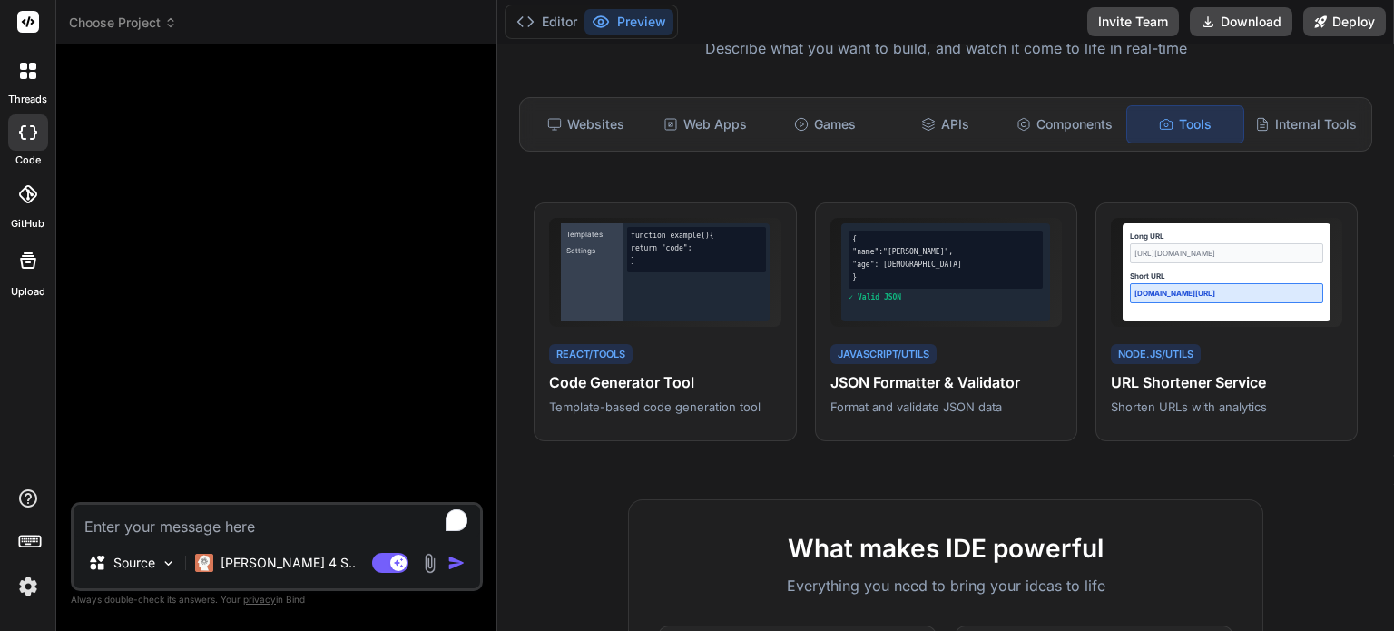
click at [1278, 126] on div "Internal Tools" at bounding box center [1306, 124] width 116 height 38
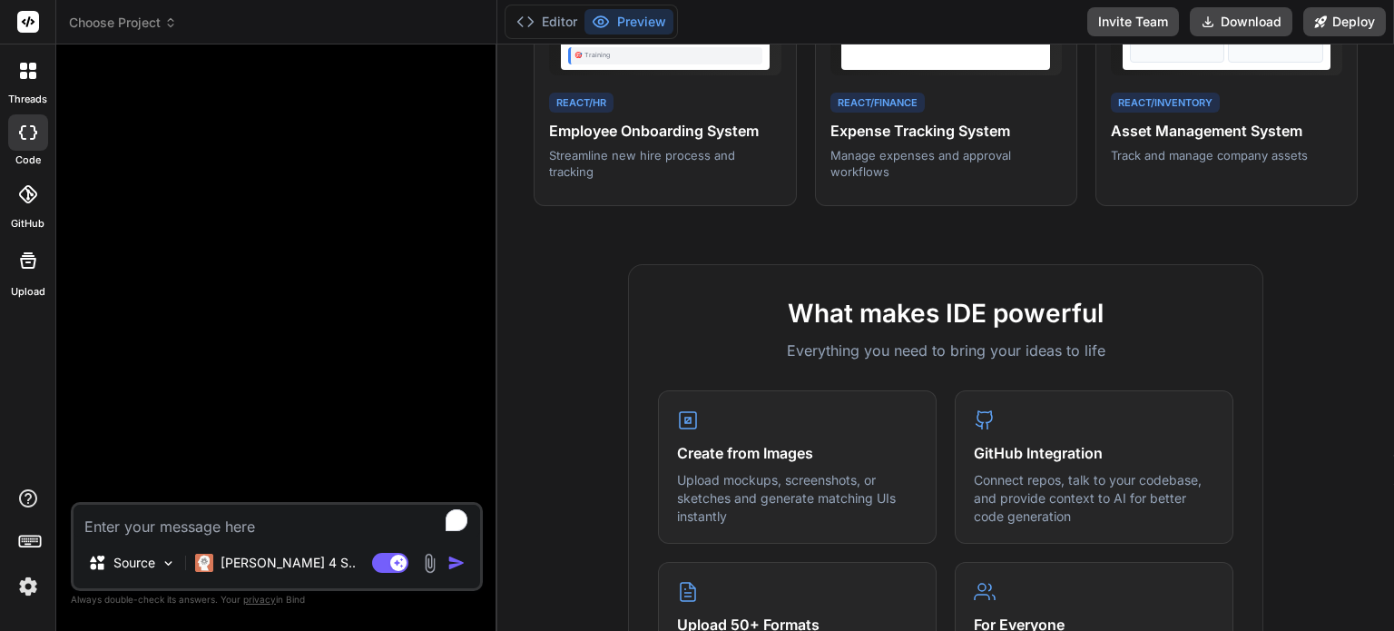
scroll to position [0, 0]
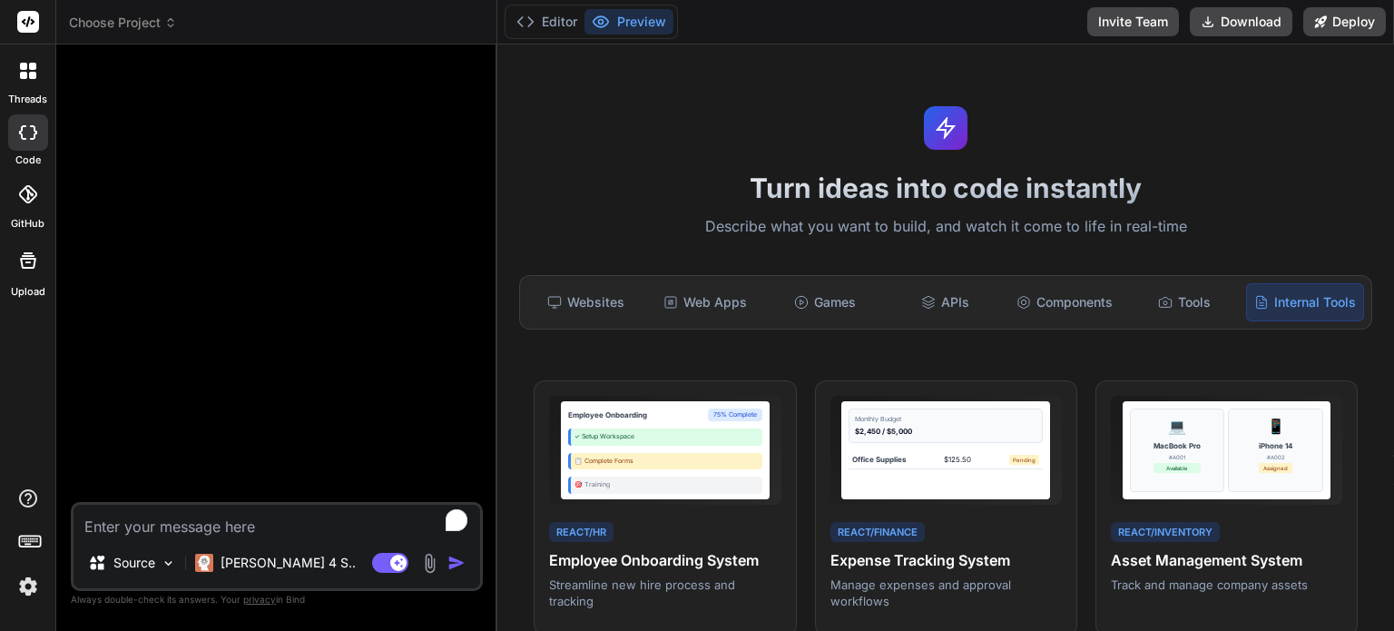
click at [536, 36] on div "Editor Preview" at bounding box center [591, 22] width 173 height 34
click at [536, 28] on button "Editor" at bounding box center [546, 21] width 75 height 25
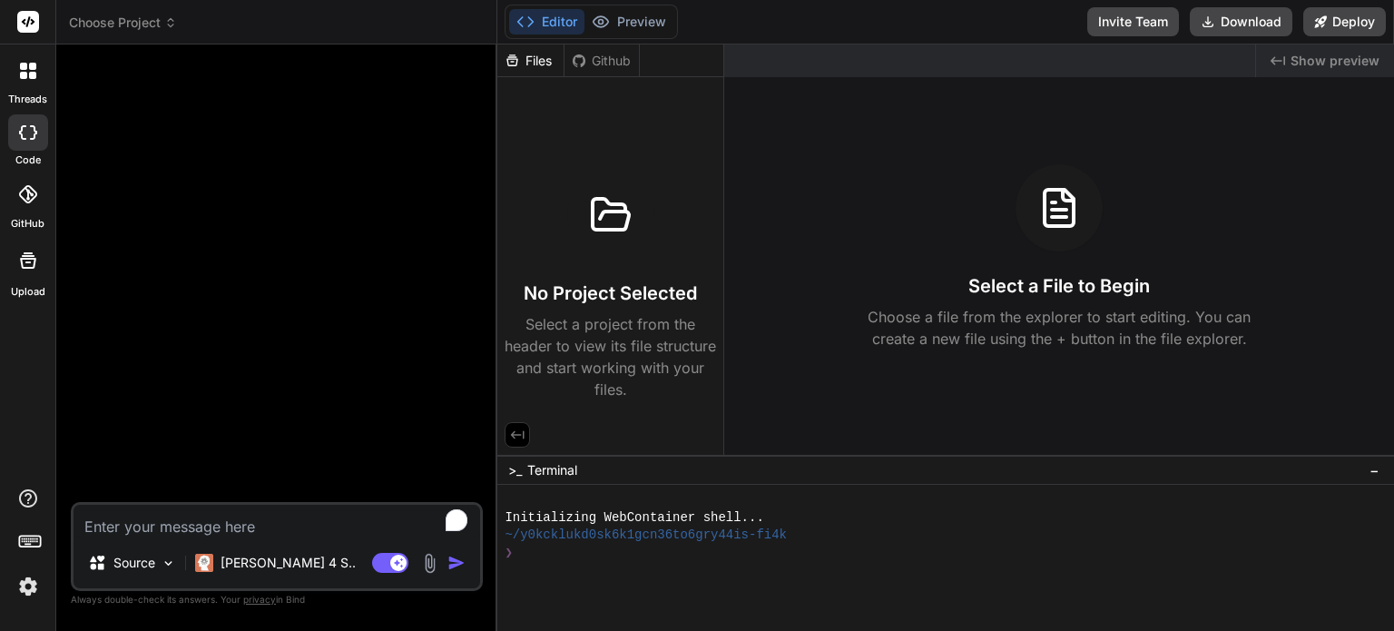
click at [639, 21] on button "Preview" at bounding box center [628, 21] width 89 height 25
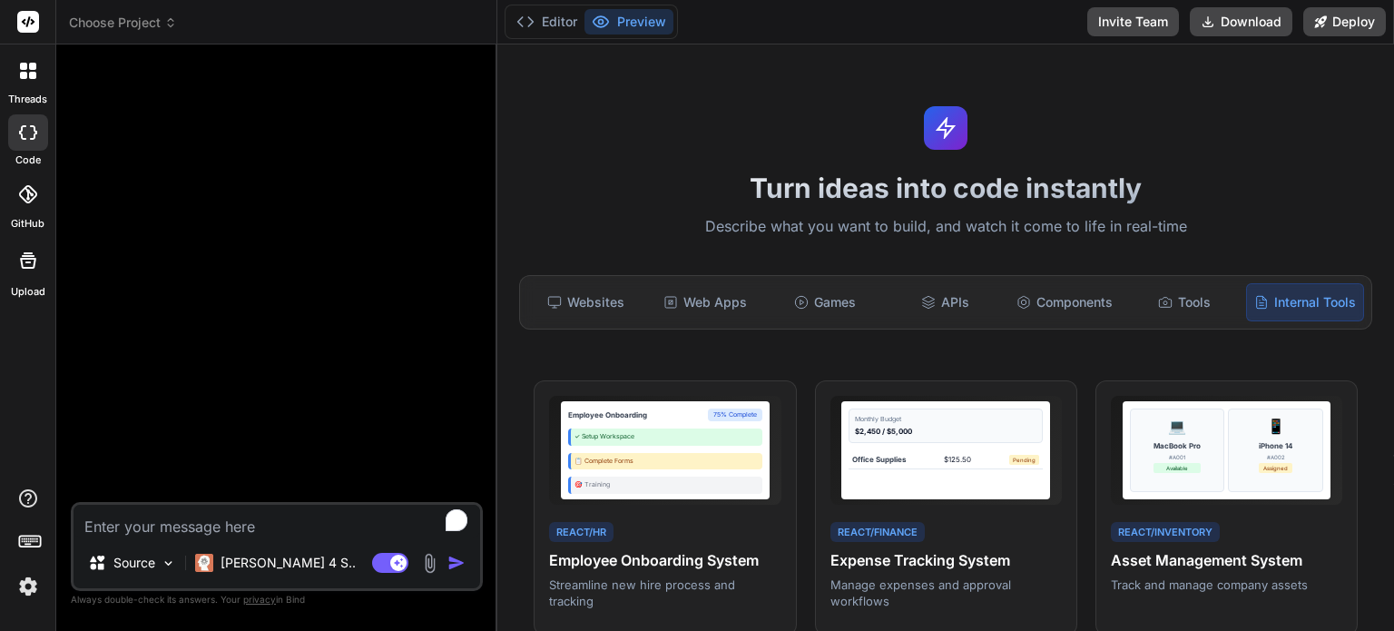
click at [27, 585] on img at bounding box center [28, 586] width 31 height 31
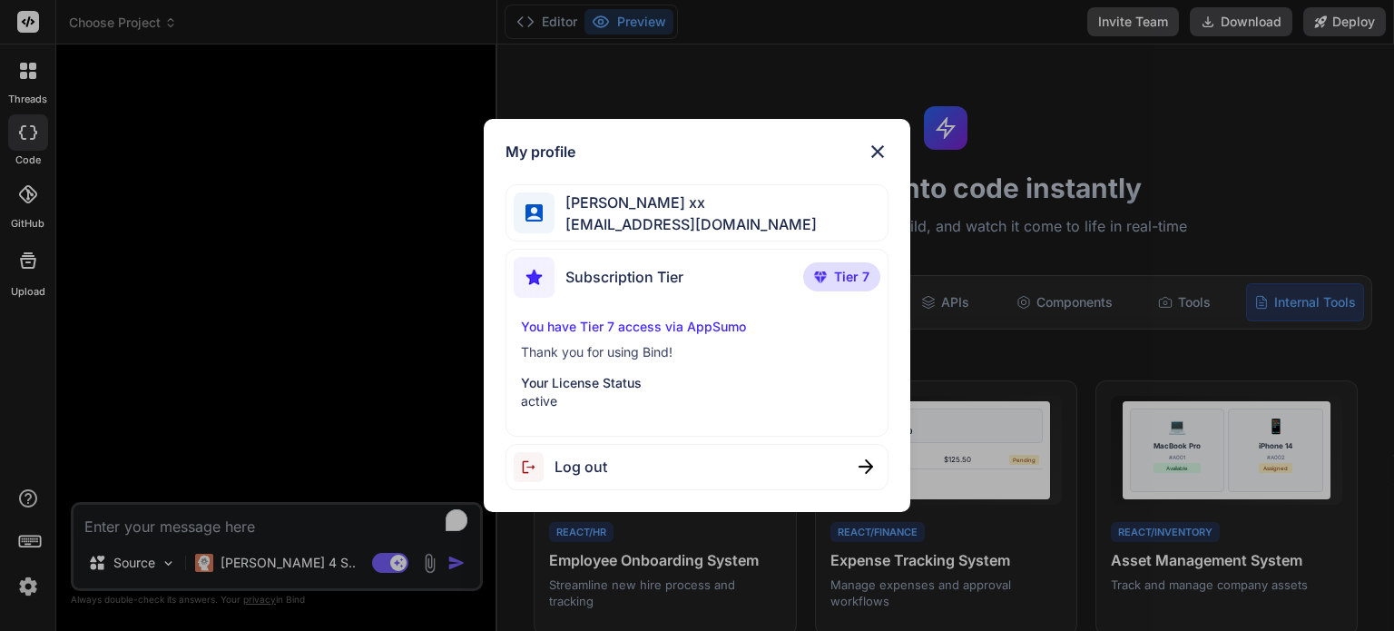
click at [549, 388] on p "Your License Status" at bounding box center [696, 383] width 351 height 18
click at [549, 354] on p "Thank you for using Bind!" at bounding box center [696, 352] width 351 height 18
click at [592, 275] on span "Subscription Tier" at bounding box center [624, 277] width 118 height 22
click at [604, 200] on span "eli xx" at bounding box center [686, 202] width 262 height 22
click at [869, 155] on img at bounding box center [878, 152] width 22 height 22
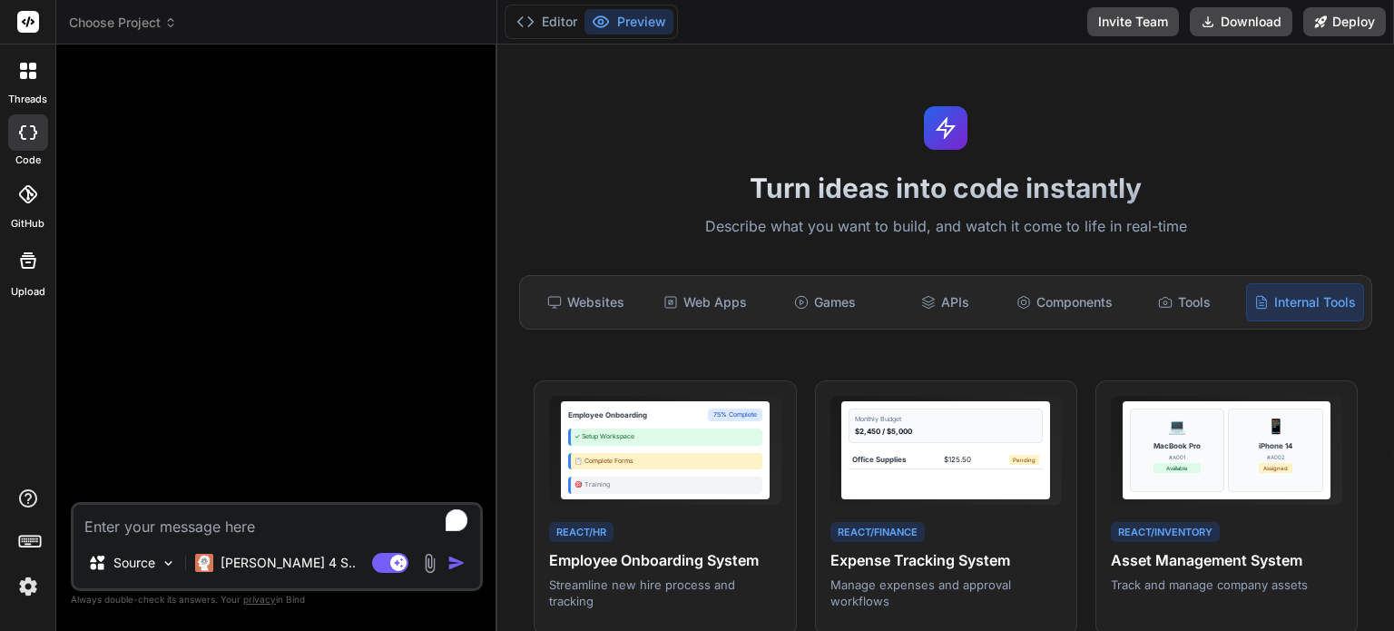
click at [122, 23] on span "Choose Project" at bounding box center [123, 23] width 108 height 18
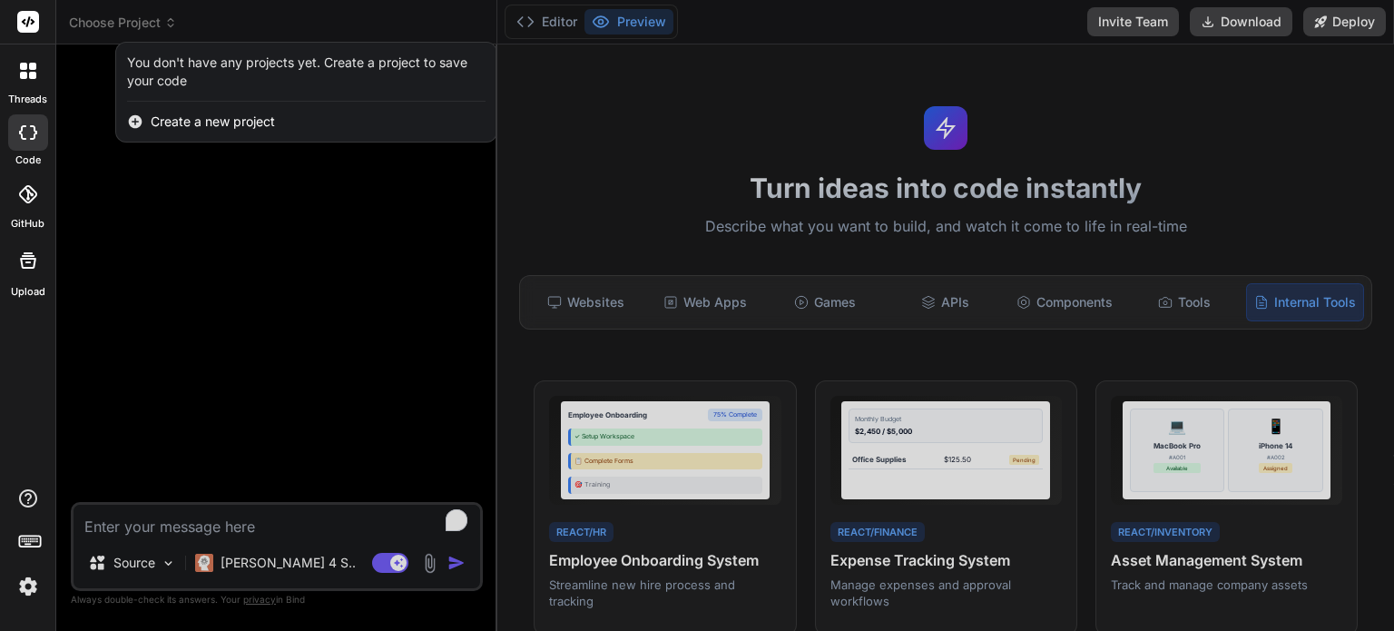
click at [46, 79] on div at bounding box center [28, 71] width 38 height 38
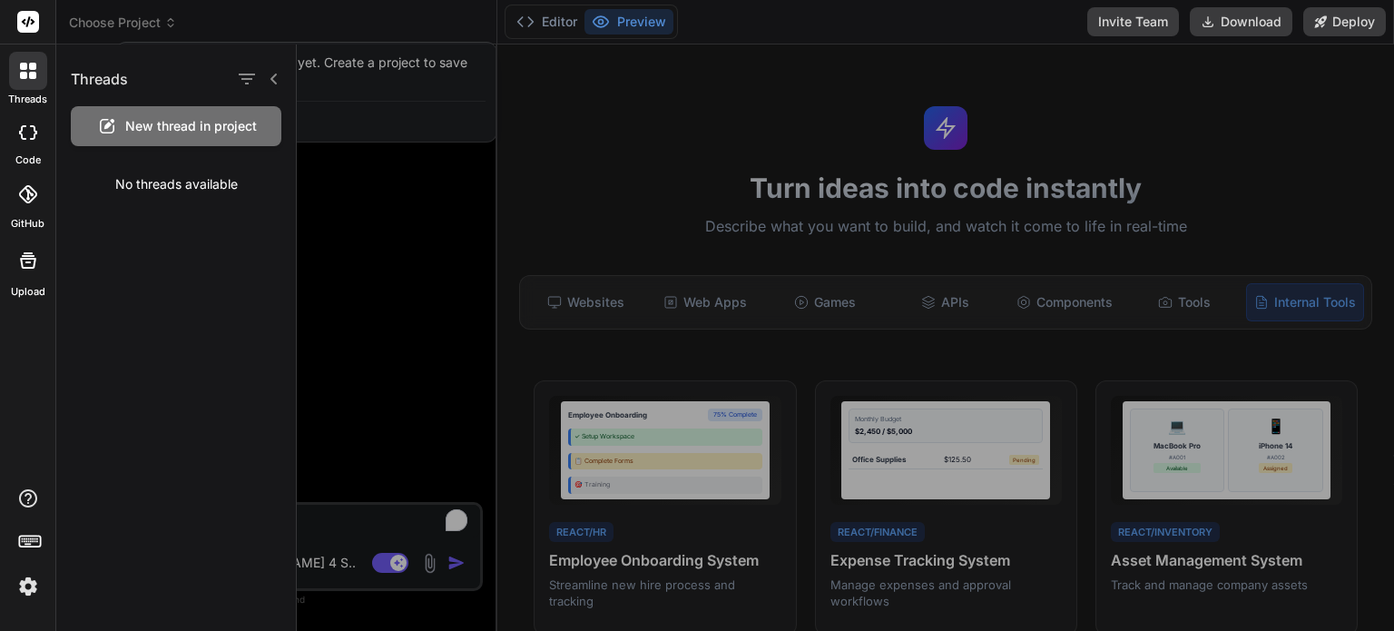
click at [142, 124] on span "New thread in project" at bounding box center [191, 126] width 132 height 18
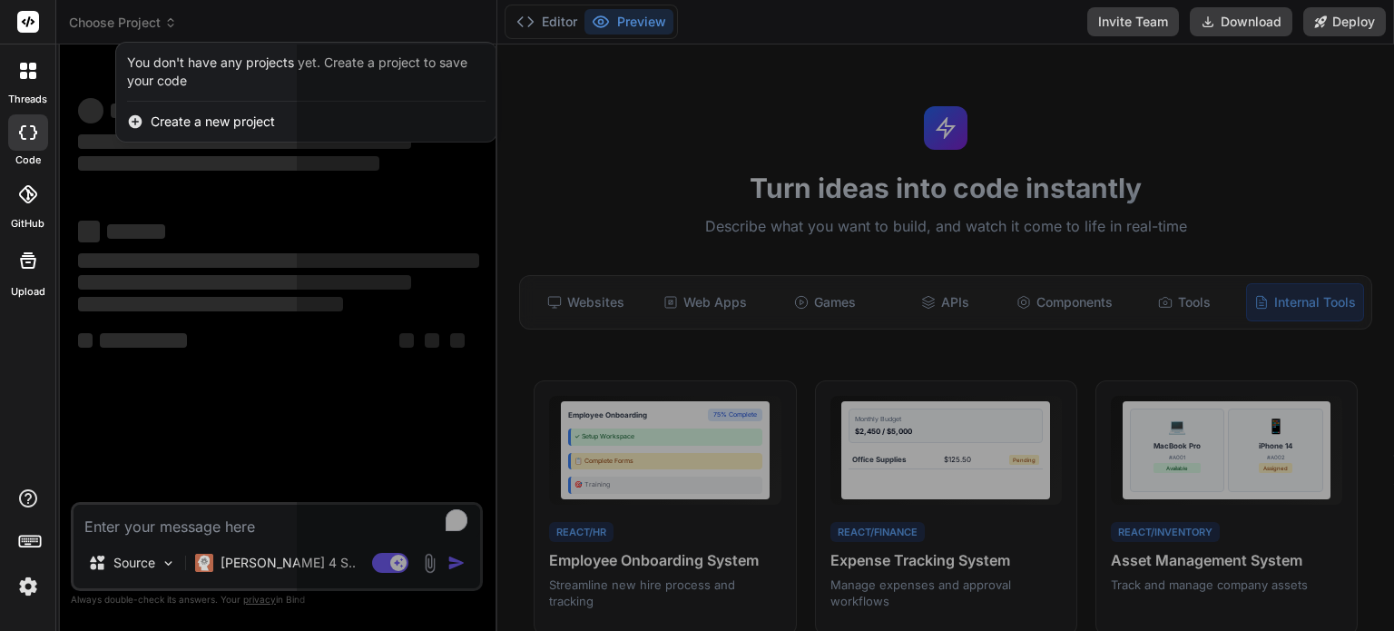
scroll to position [17, 0]
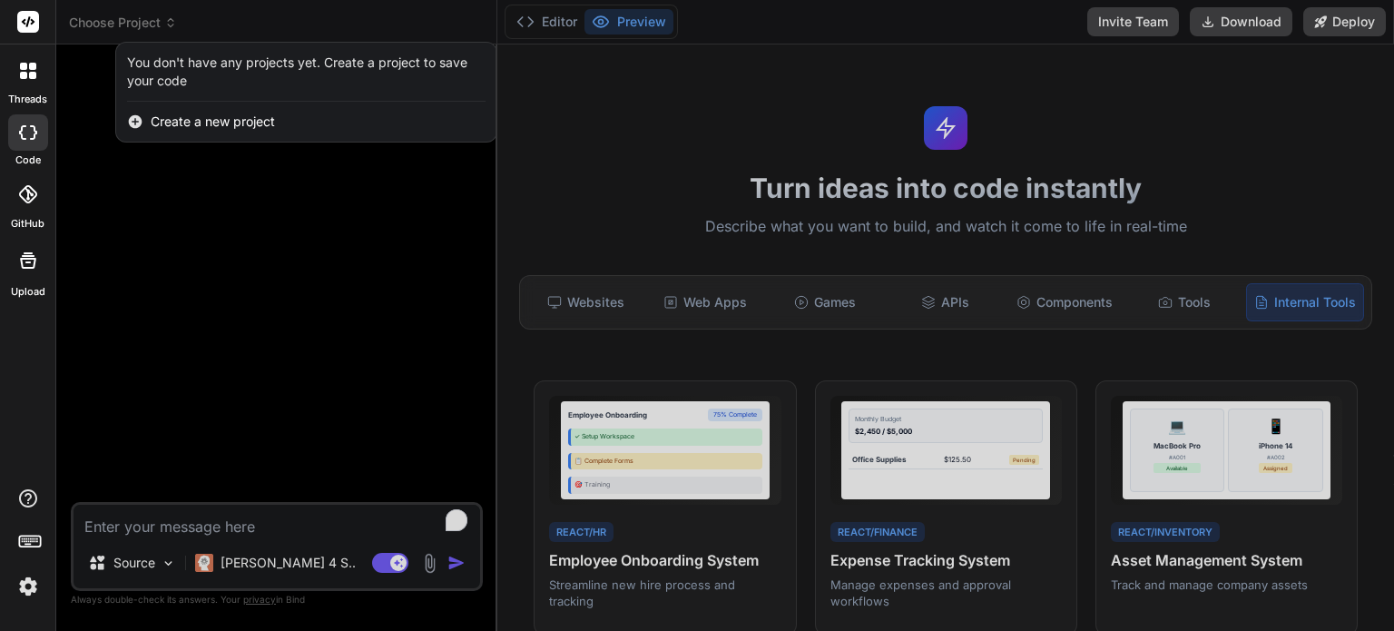
click at [134, 565] on div at bounding box center [697, 315] width 1394 height 631
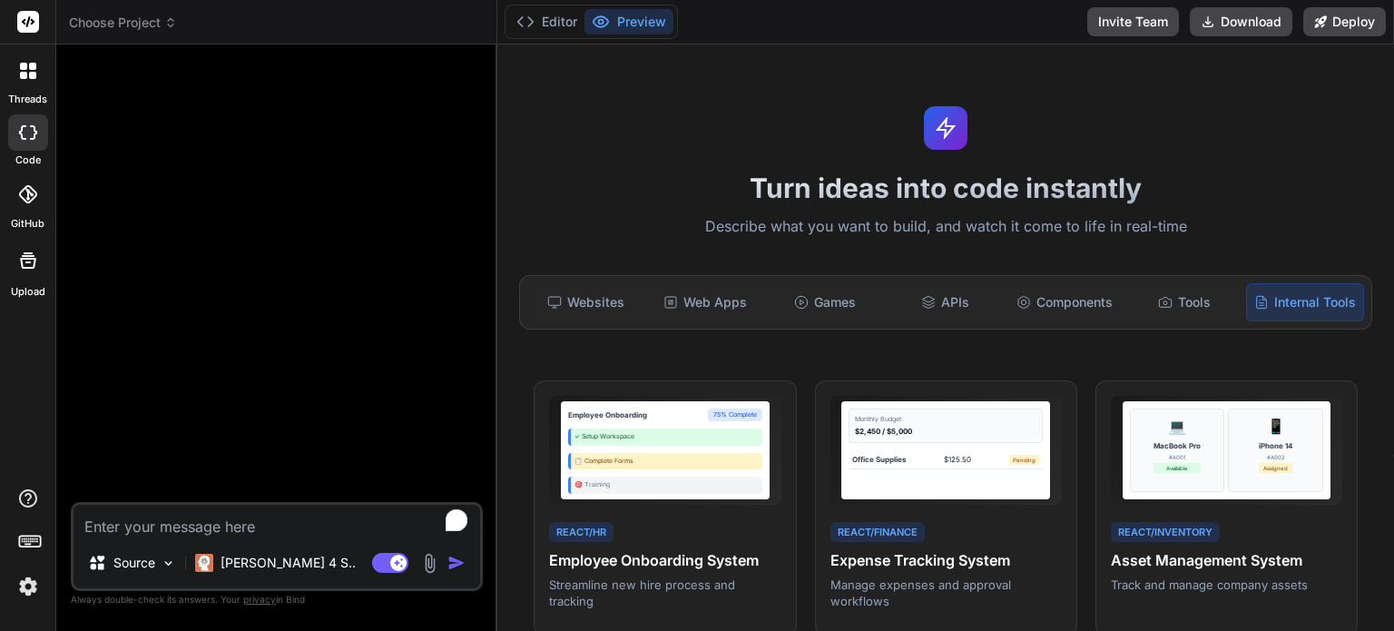
click at [134, 565] on p "Source" at bounding box center [134, 563] width 42 height 18
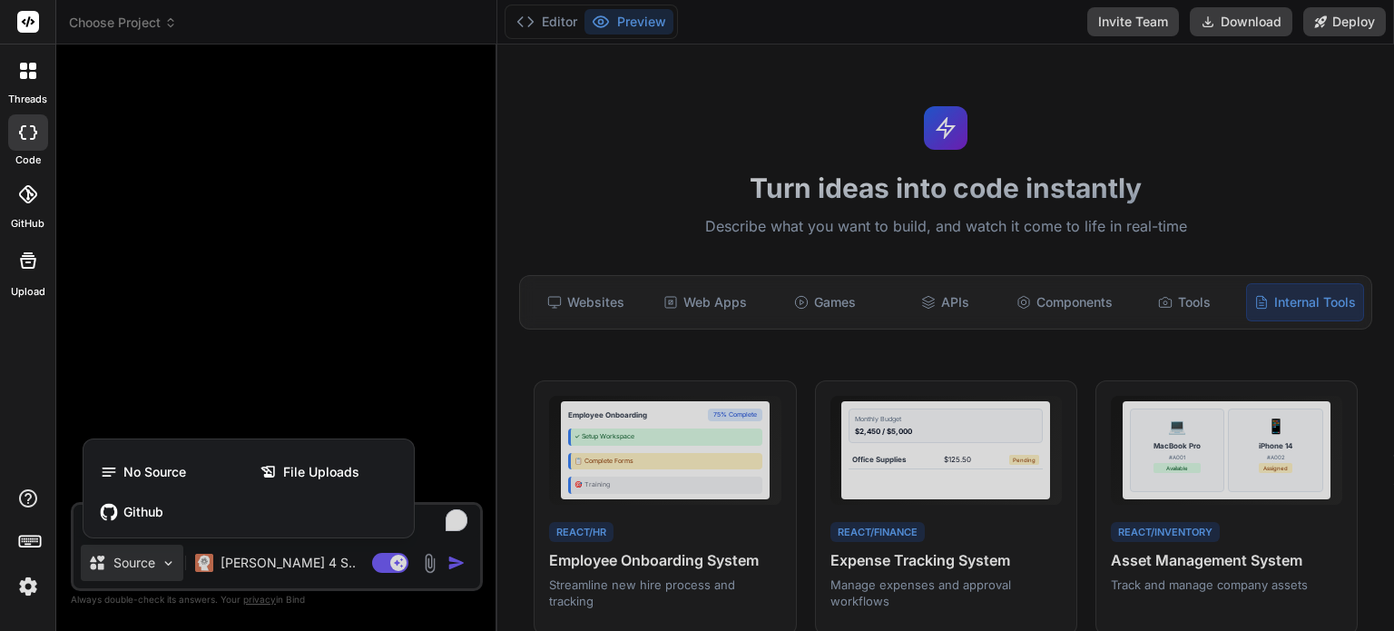
click at [134, 566] on div at bounding box center [697, 315] width 1394 height 631
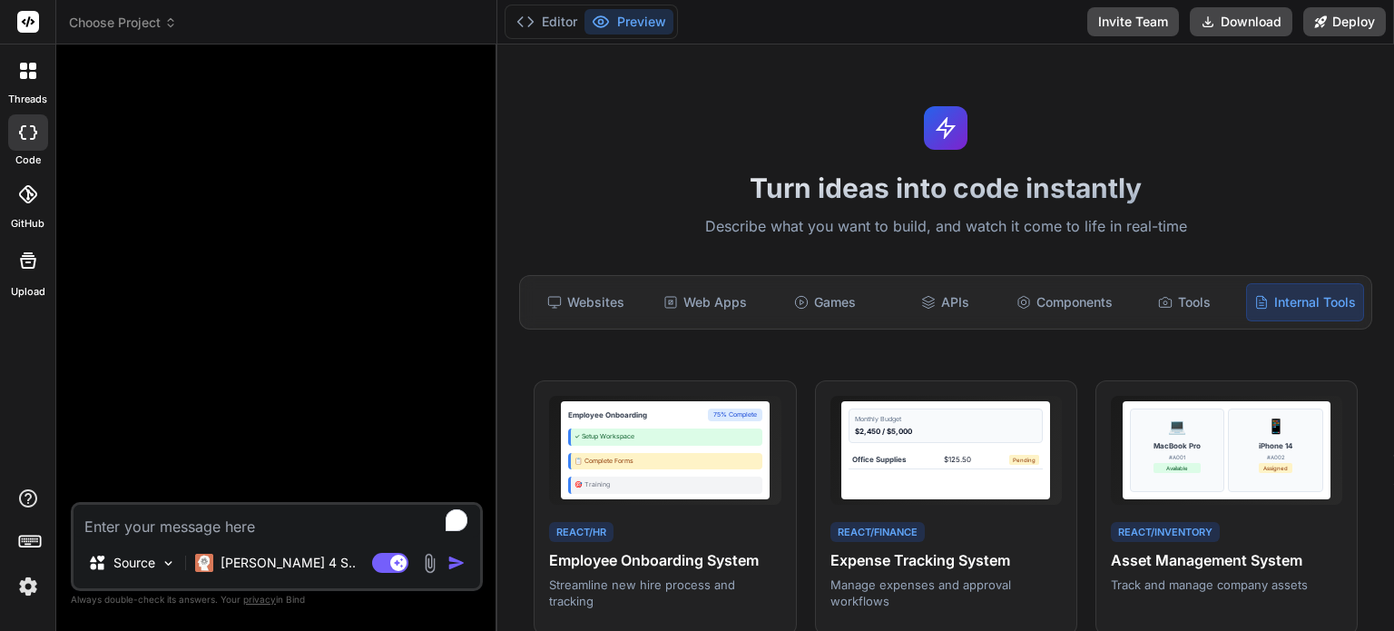
click at [216, 554] on div "Claude 4 S.." at bounding box center [275, 563] width 161 height 18
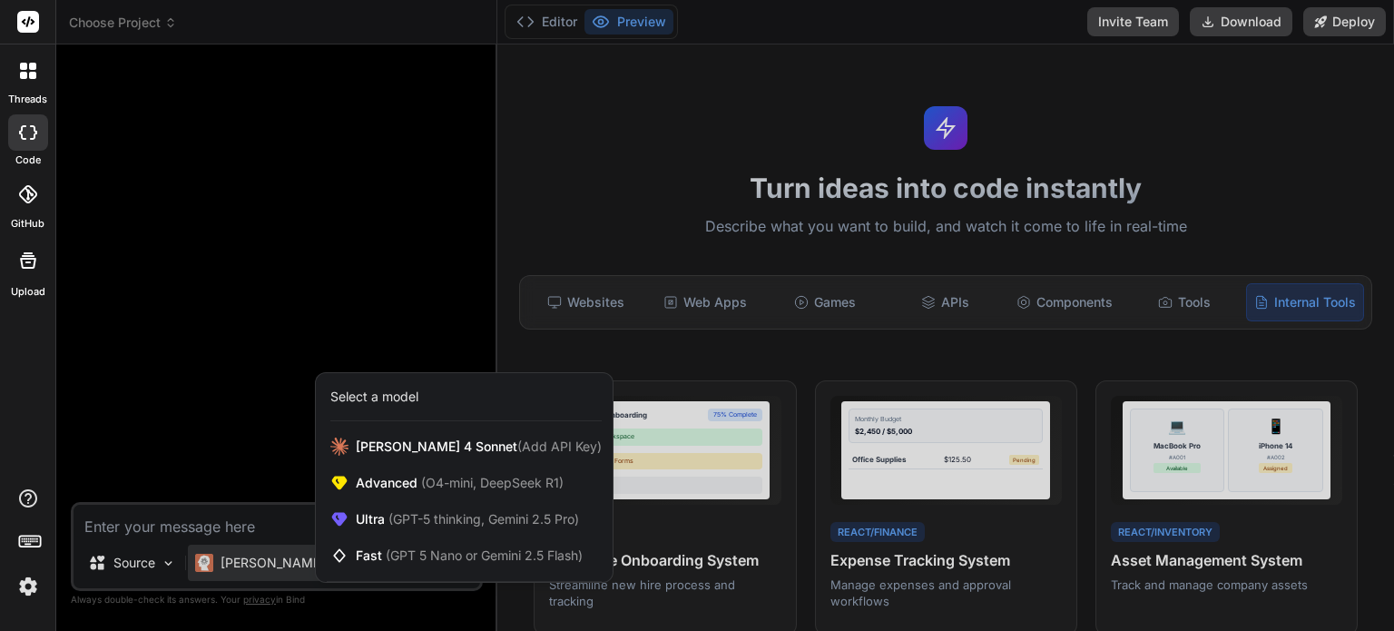
click at [387, 531] on div "Ultra (GPT-5 thinking, Gemini 2.5 Pro)" at bounding box center [464, 519] width 297 height 36
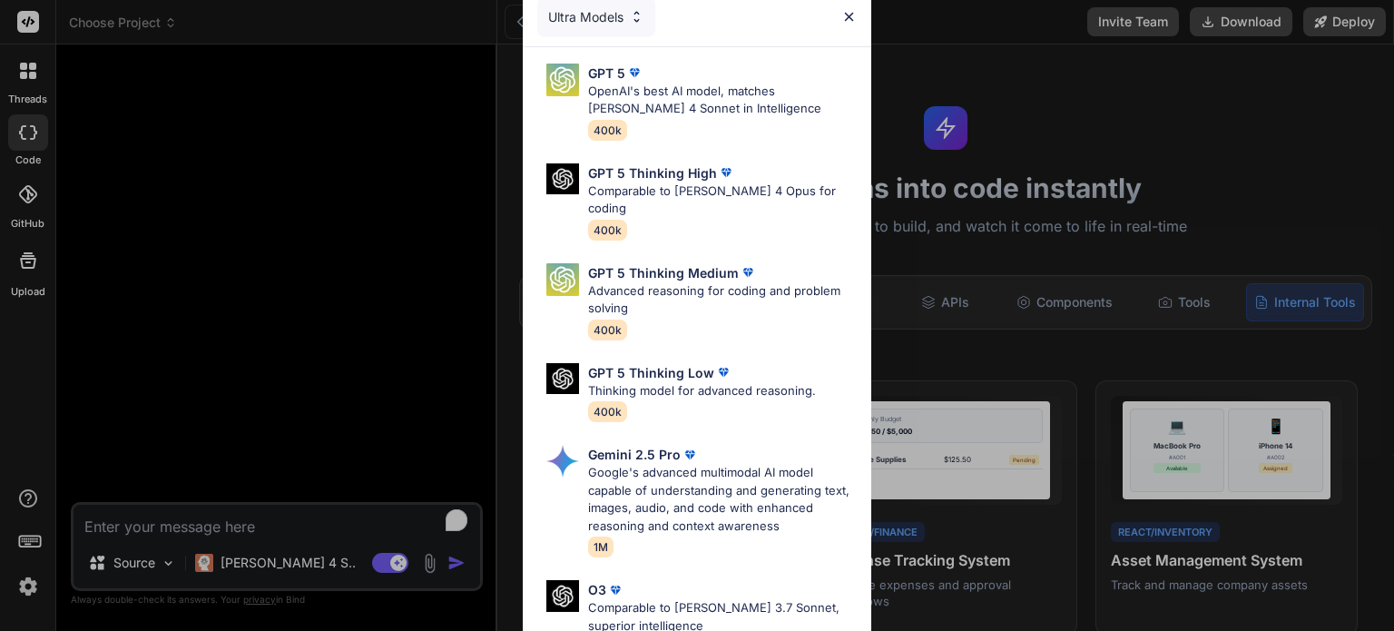
scroll to position [0, 0]
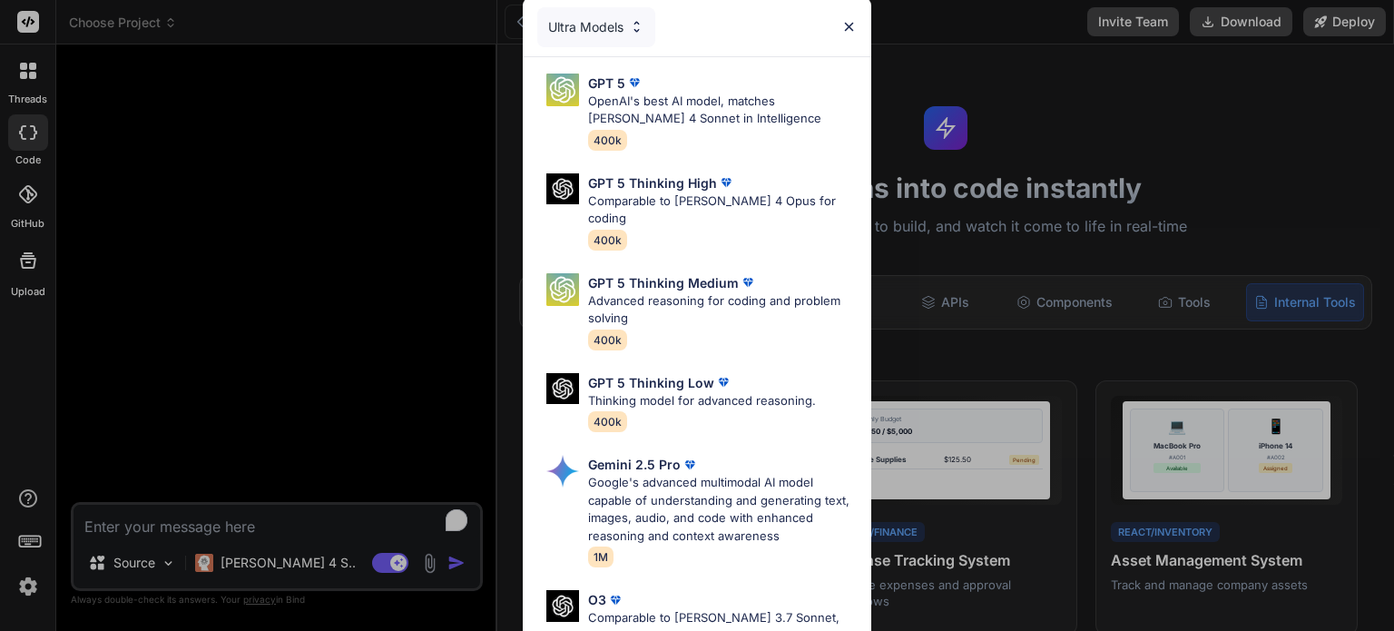
click at [682, 223] on div "GPT 5 Thinking High Comparable to Claude 4 Opus for coding 400k" at bounding box center [722, 211] width 269 height 76
type textarea "x"
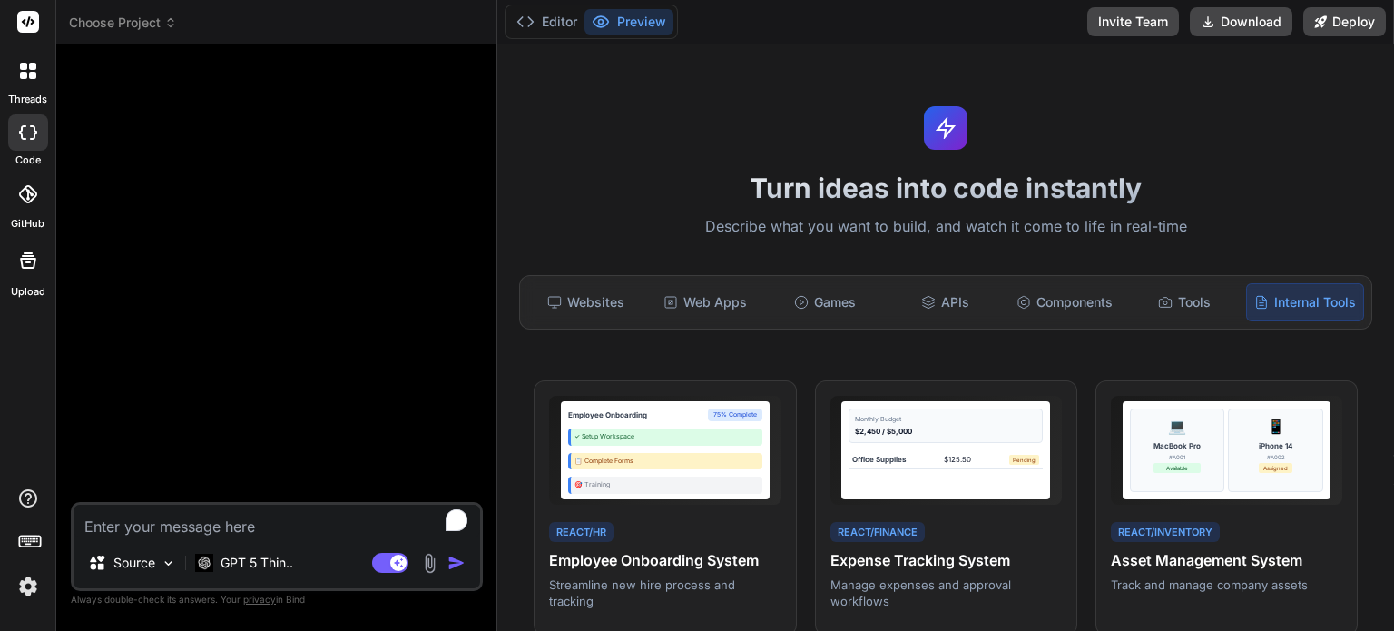
click at [25, 32] on rect at bounding box center [28, 22] width 22 height 22
click at [33, 587] on img at bounding box center [28, 586] width 31 height 31
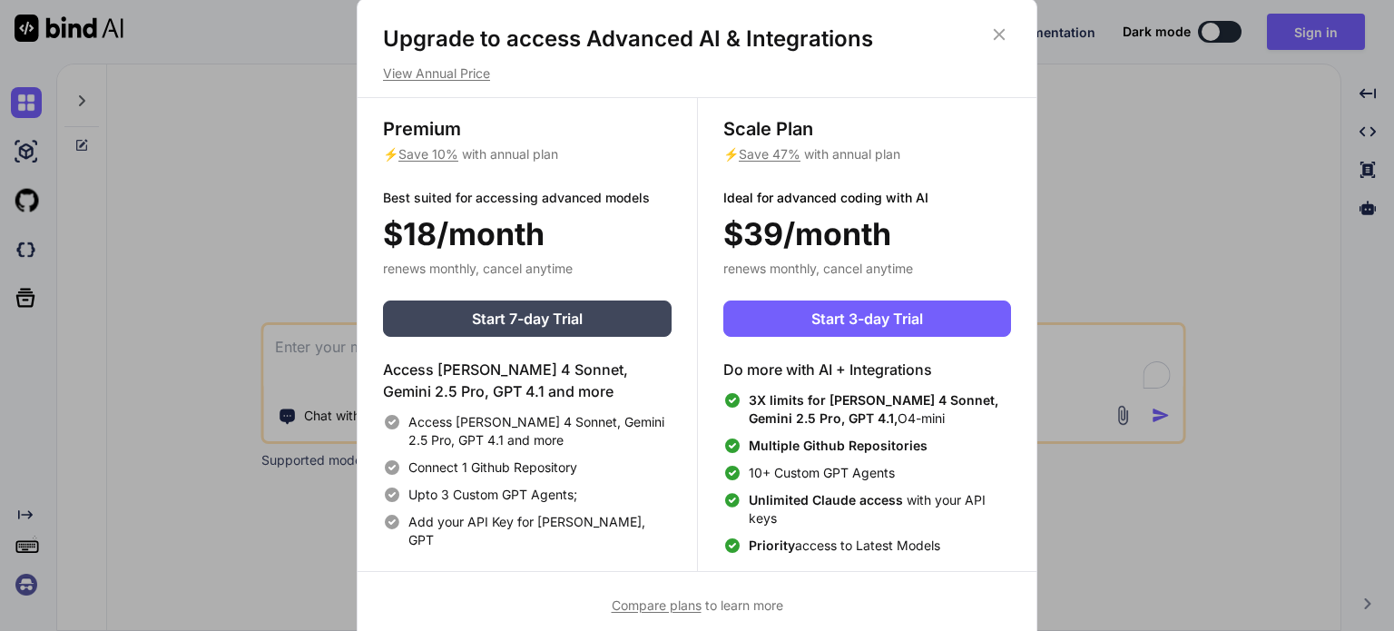
click at [773, 159] on span "Save 47%" at bounding box center [770, 153] width 62 height 15
type textarea "x"
